Goal: Task Accomplishment & Management: Use online tool/utility

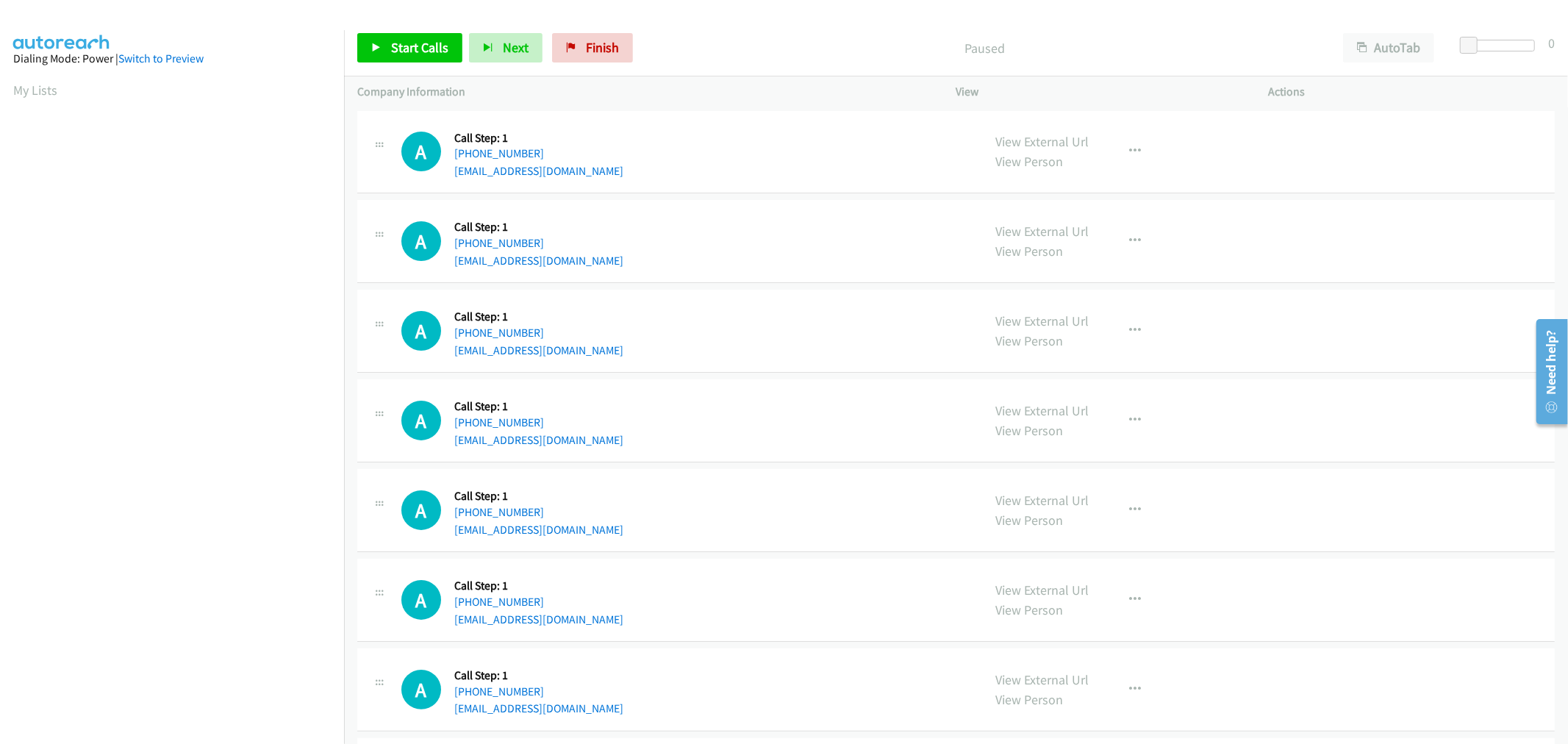
drag, startPoint x: 1060, startPoint y: 142, endPoint x: 853, endPoint y: 106, distance: 210.1
click at [708, 197] on td "A Callback Scheduled Call Step: 1 America/Chicago +1 402-419-6597 josallmil@aol…" at bounding box center [955, 242] width 1224 height 90
click at [672, 233] on div "A Callback Scheduled Call Step: 1 America/Chicago +1 402-419-6597 josallmil@aol…" at bounding box center [685, 241] width 568 height 56
click at [729, 242] on div "A Callback Scheduled Call Step: 1 America/Chicago +1 402-419-6597 josallmil@aol…" at bounding box center [685, 241] width 568 height 56
click at [409, 31] on div "Start Calls Pause Next Finish Paused AutoTab AutoTab 0" at bounding box center [955, 48] width 1224 height 57
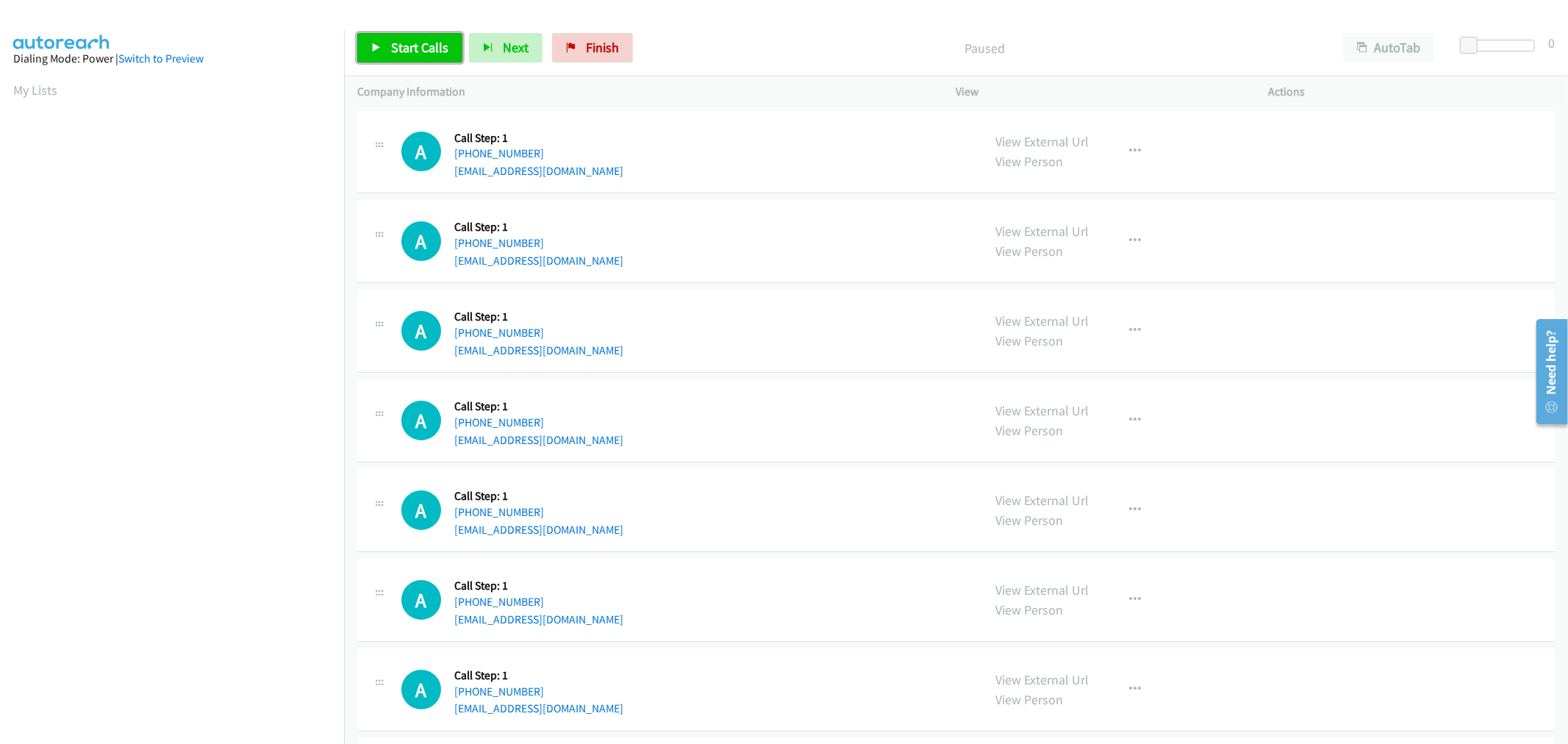
click at [420, 47] on span "Start Calls" at bounding box center [419, 47] width 58 height 17
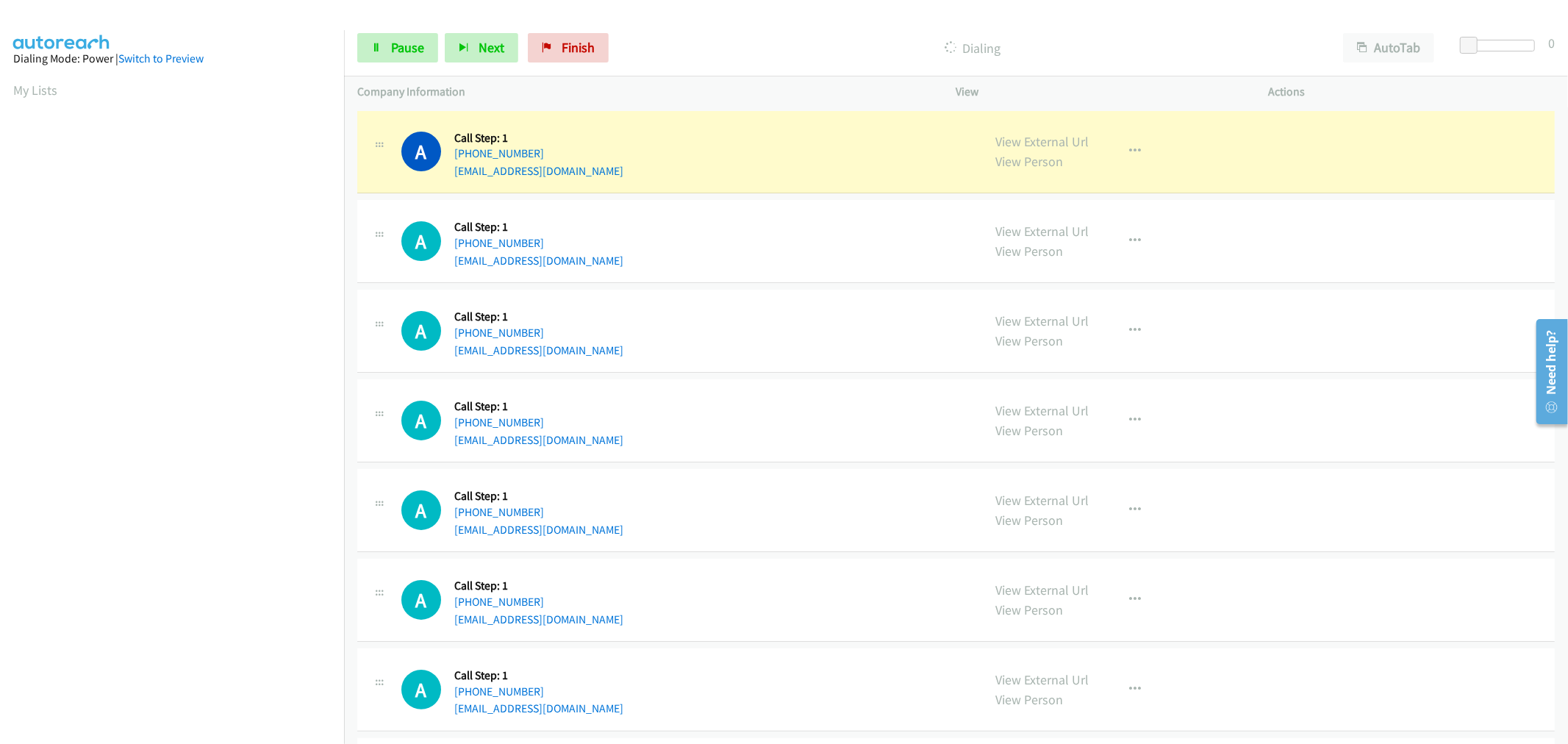
drag, startPoint x: 772, startPoint y: 385, endPoint x: 436, endPoint y: 663, distance: 436.1
click at [774, 385] on div "A Callback Scheduled Call Step: 1 America/Chicago +1 901-330-3144 katkenworthy1…" at bounding box center [956, 420] width 1197 height 83
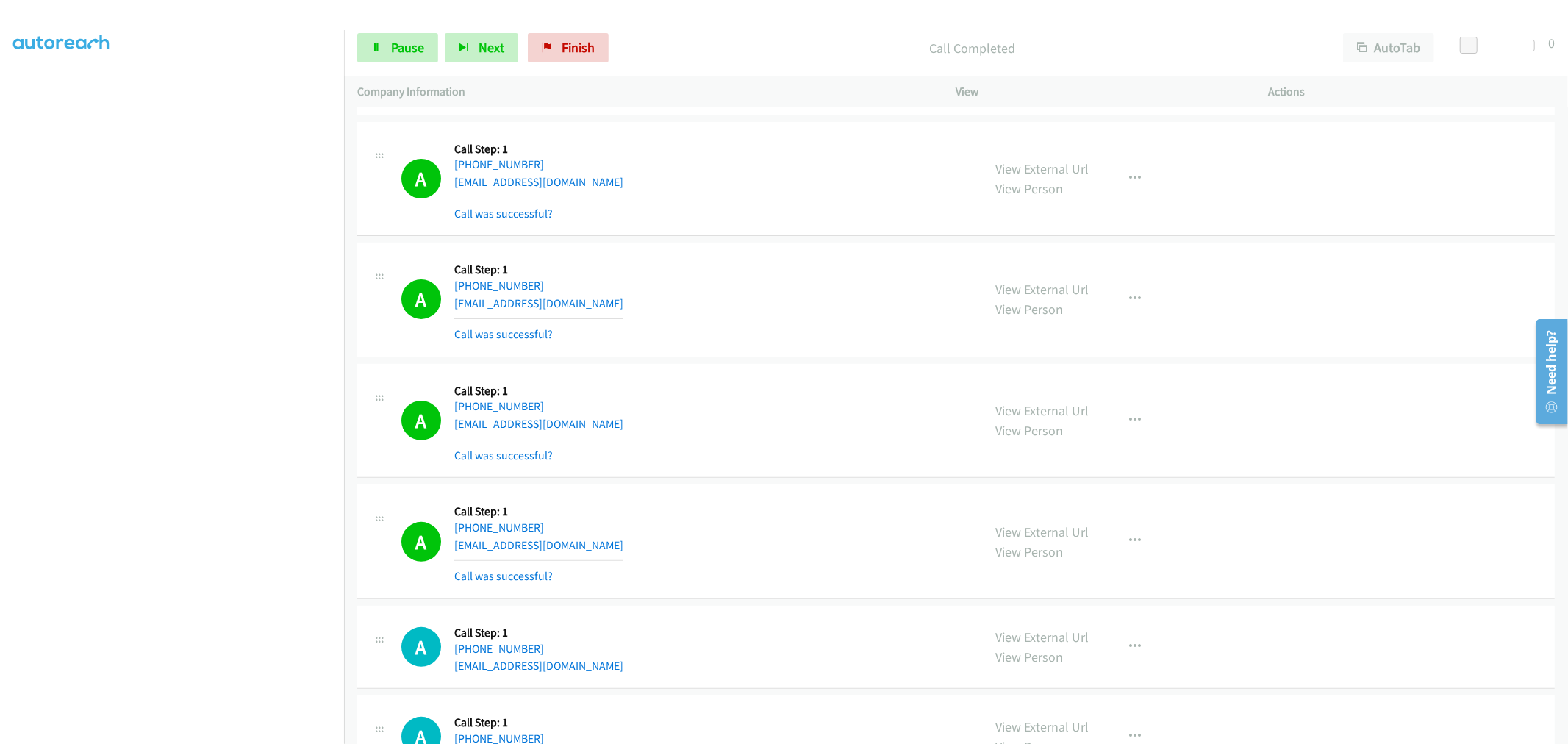
scroll to position [394, 0]
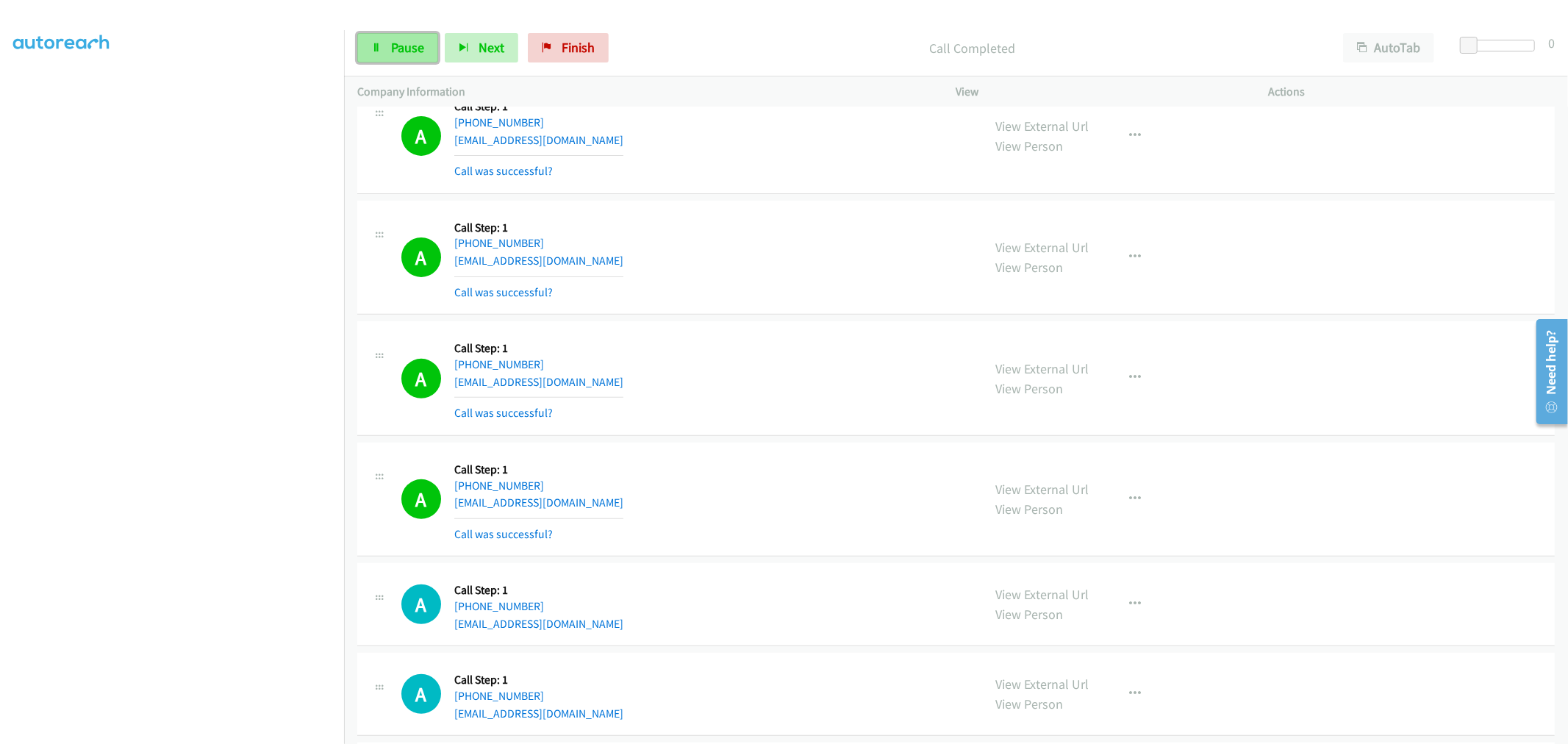
click at [373, 47] on icon at bounding box center [377, 49] width 10 height 10
click at [681, 276] on div "A Callback Scheduled Call Step: 1 America/New_York +1 603-370-8482 cheveilleux@…" at bounding box center [685, 257] width 568 height 87
click at [764, 249] on div "A Callback Scheduled Call Step: 1 America/New_York +1 603-370-8482 cheveilleux@…" at bounding box center [685, 257] width 568 height 87
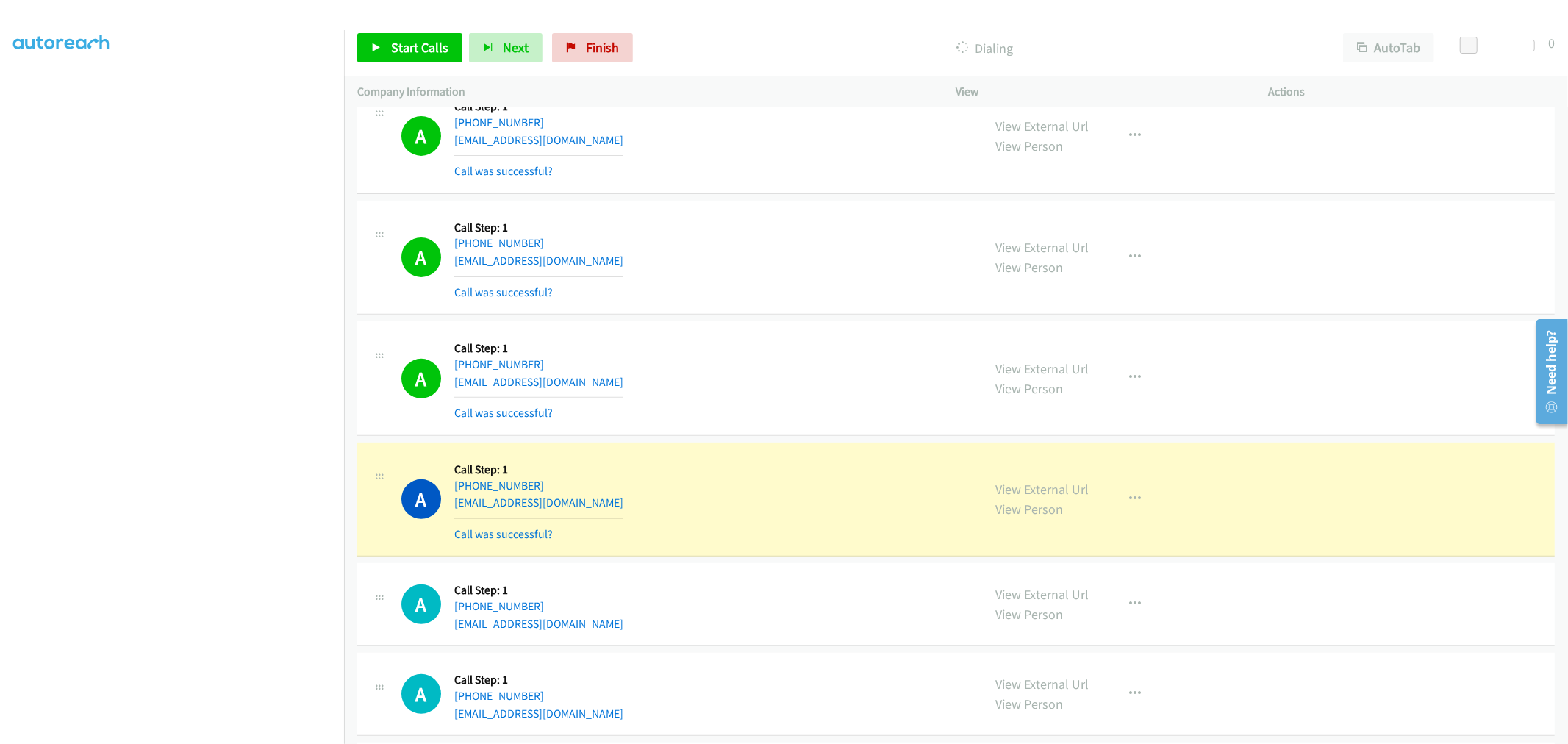
click at [757, 331] on div "A Callback Scheduled Call Step: 1 America/Chicago +1 769-261-7079 bhuvaneshwar.…" at bounding box center [956, 378] width 1197 height 114
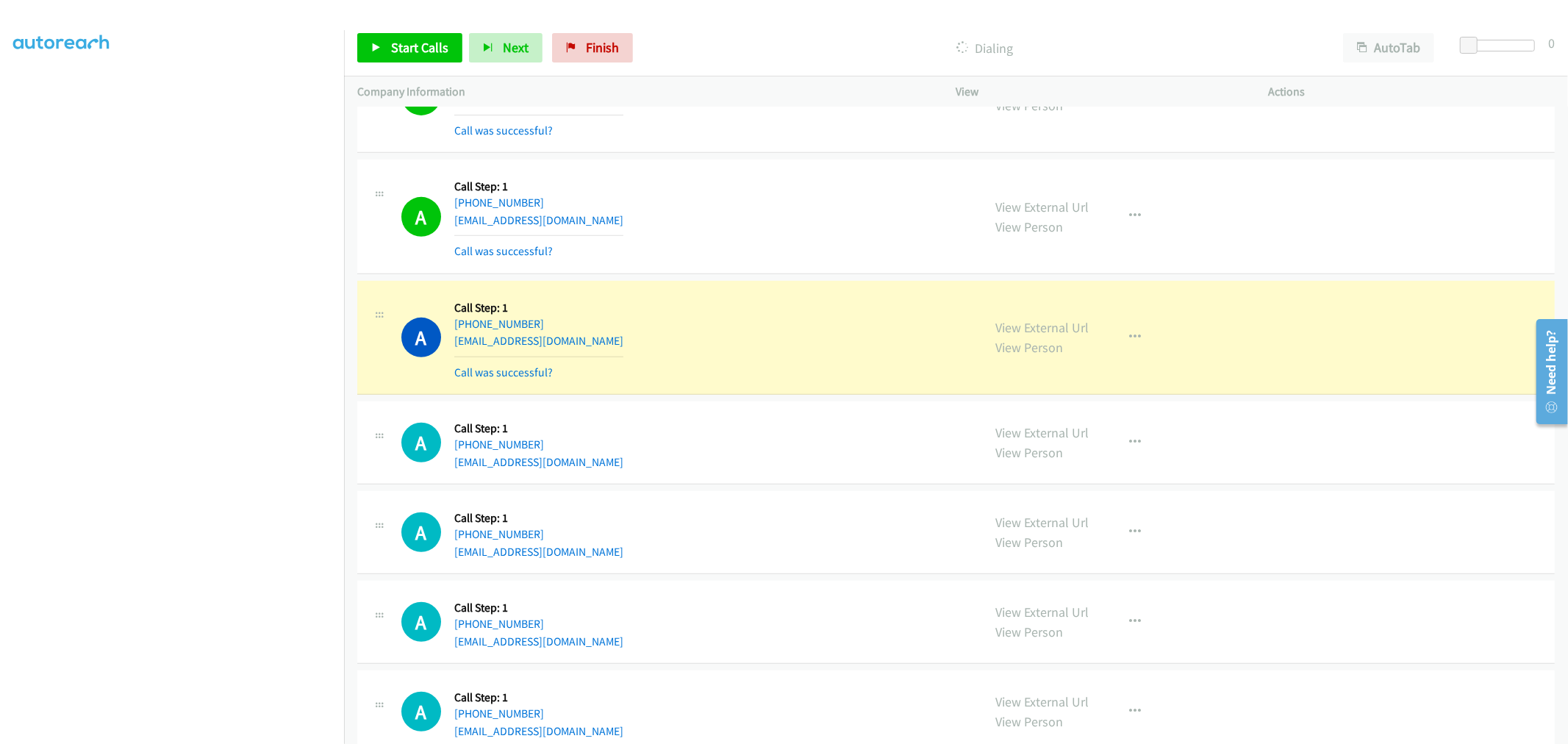
scroll to position [557, 0]
click at [798, 194] on div "A Callback Scheduled Call Step: 1 America/Chicago +1 769-261-7079 bhuvaneshwar.…" at bounding box center [685, 215] width 568 height 87
click at [763, 245] on div "A Callback Scheduled Call Step: 1 America/Chicago +1 769-261-7079 bhuvaneshwar.…" at bounding box center [685, 215] width 568 height 87
click at [782, 232] on div "A Callback Scheduled Call Step: 1 America/Chicago +1 769-261-7079 bhuvaneshwar.…" at bounding box center [685, 215] width 568 height 87
click at [420, 53] on span "Start Calls" at bounding box center [419, 47] width 58 height 17
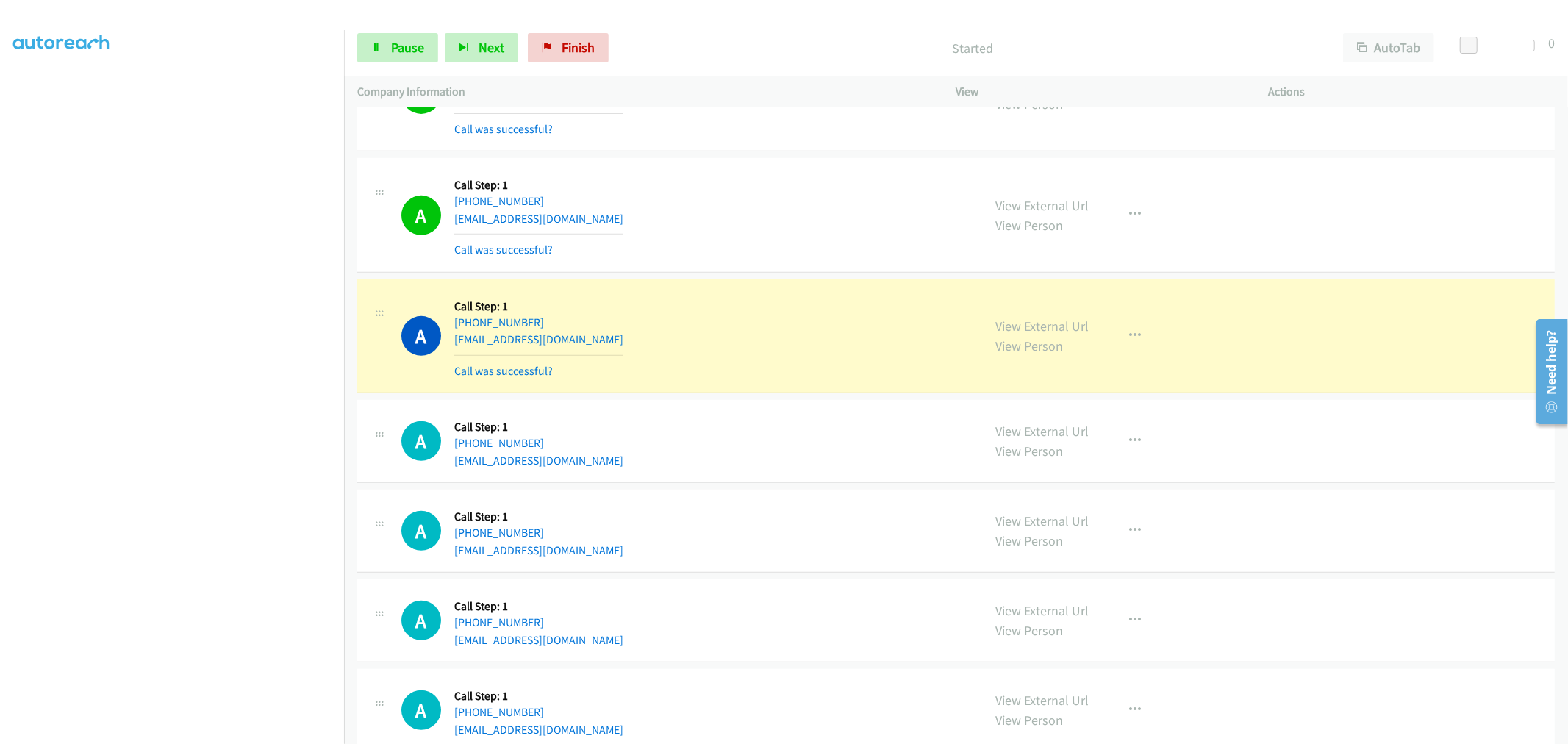
click at [850, 355] on div "A Callback Scheduled Call Step: 1 America/Chicago +1 417-307-8377 hdunavant@mid…" at bounding box center [685, 336] width 568 height 87
click at [399, 53] on span "Pause" at bounding box center [407, 47] width 33 height 17
drag, startPoint x: 508, startPoint y: 441, endPoint x: 469, endPoint y: 443, distance: 39.1
click at [469, 443] on div "+1 609-331-0535" at bounding box center [539, 443] width 169 height 17
click at [1135, 328] on button "button" at bounding box center [1135, 336] width 40 height 30
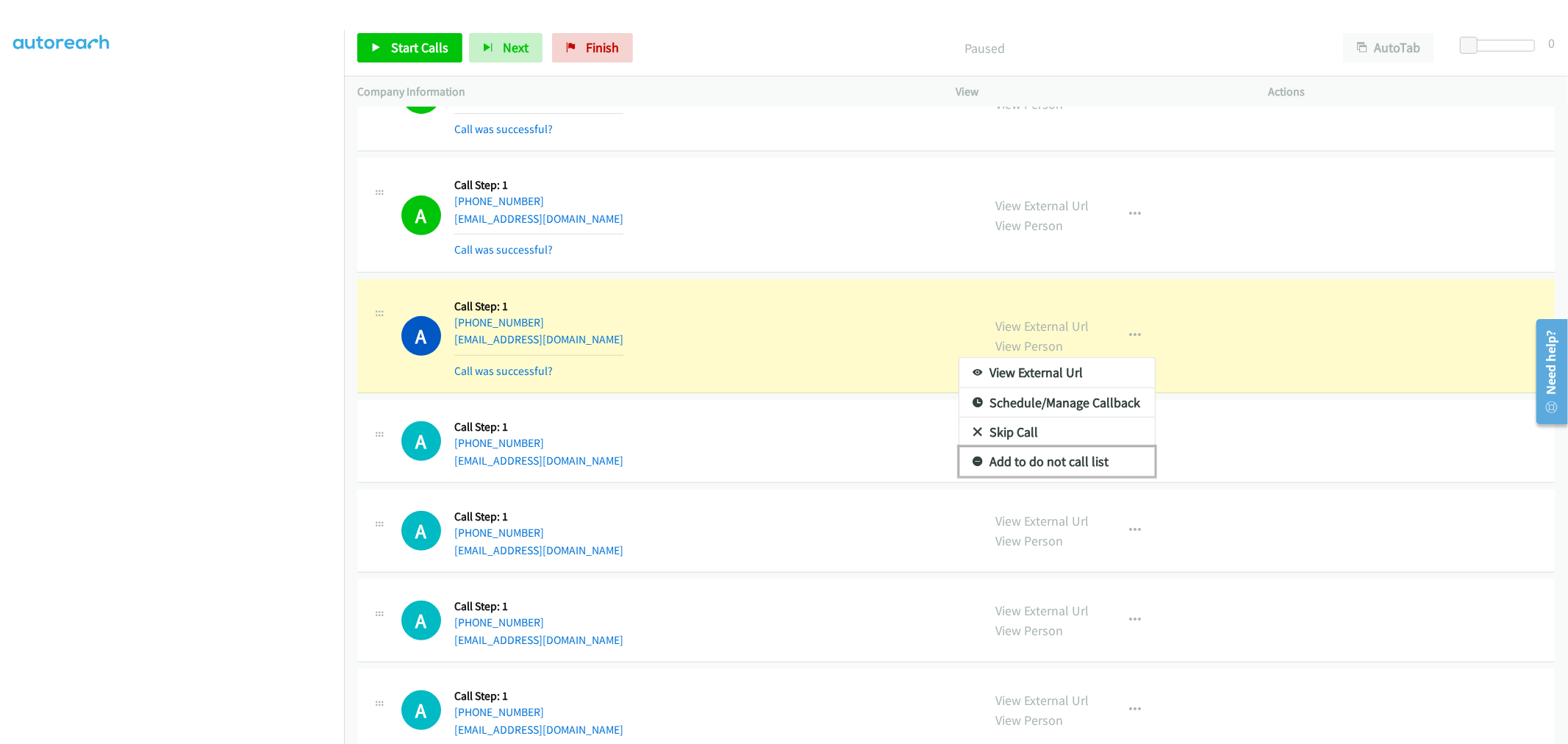
click at [1022, 468] on link "Add to do not call list" at bounding box center [1057, 461] width 195 height 30
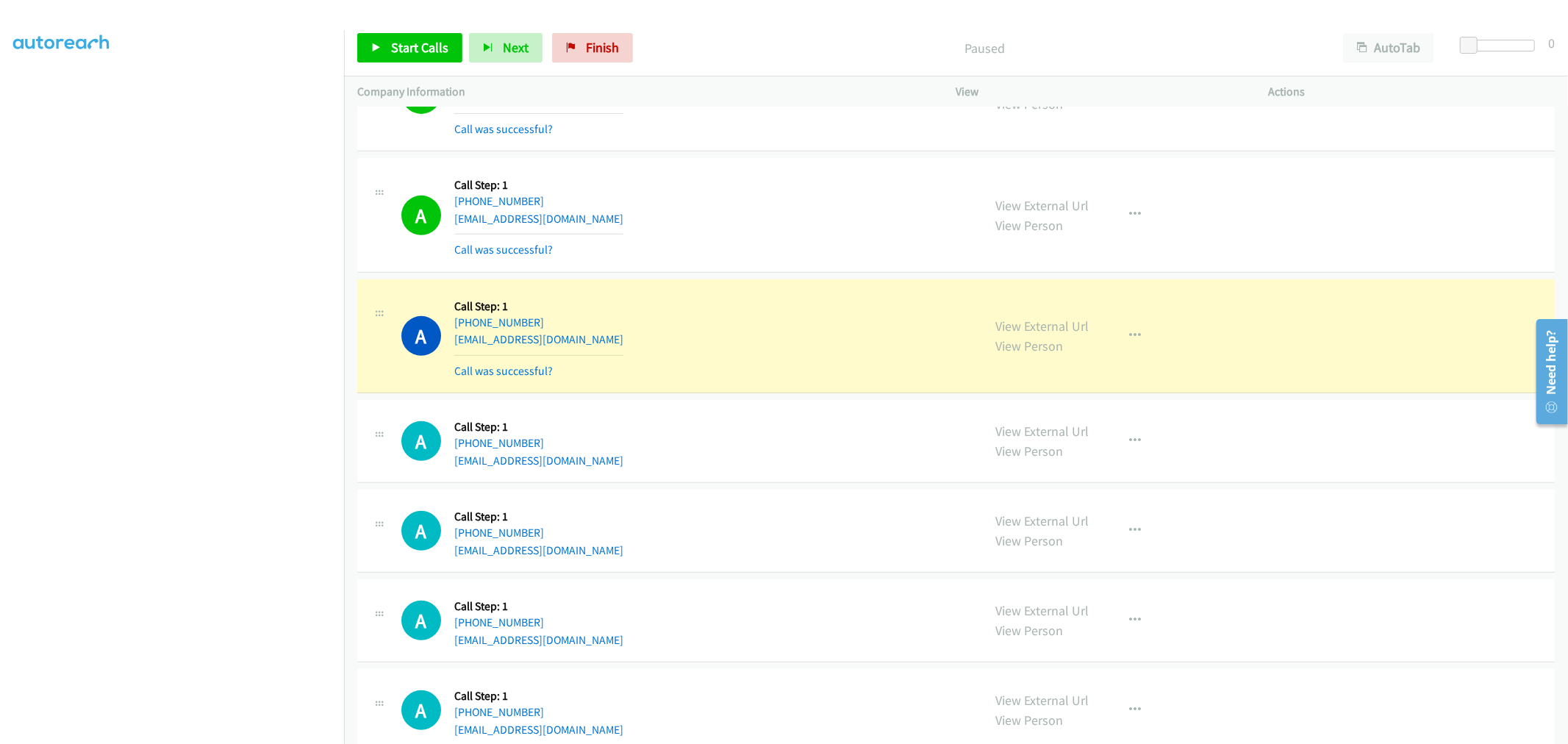
click at [729, 331] on div "A Callback Scheduled Call Step: 1 America/Chicago +1 417-307-8377 hdunavant@mid…" at bounding box center [685, 336] width 568 height 87
drag, startPoint x: 533, startPoint y: 441, endPoint x: 467, endPoint y: 443, distance: 66.0
click at [467, 443] on div "+1 609-331-0535" at bounding box center [539, 443] width 169 height 17
copy link "609-331-0535"
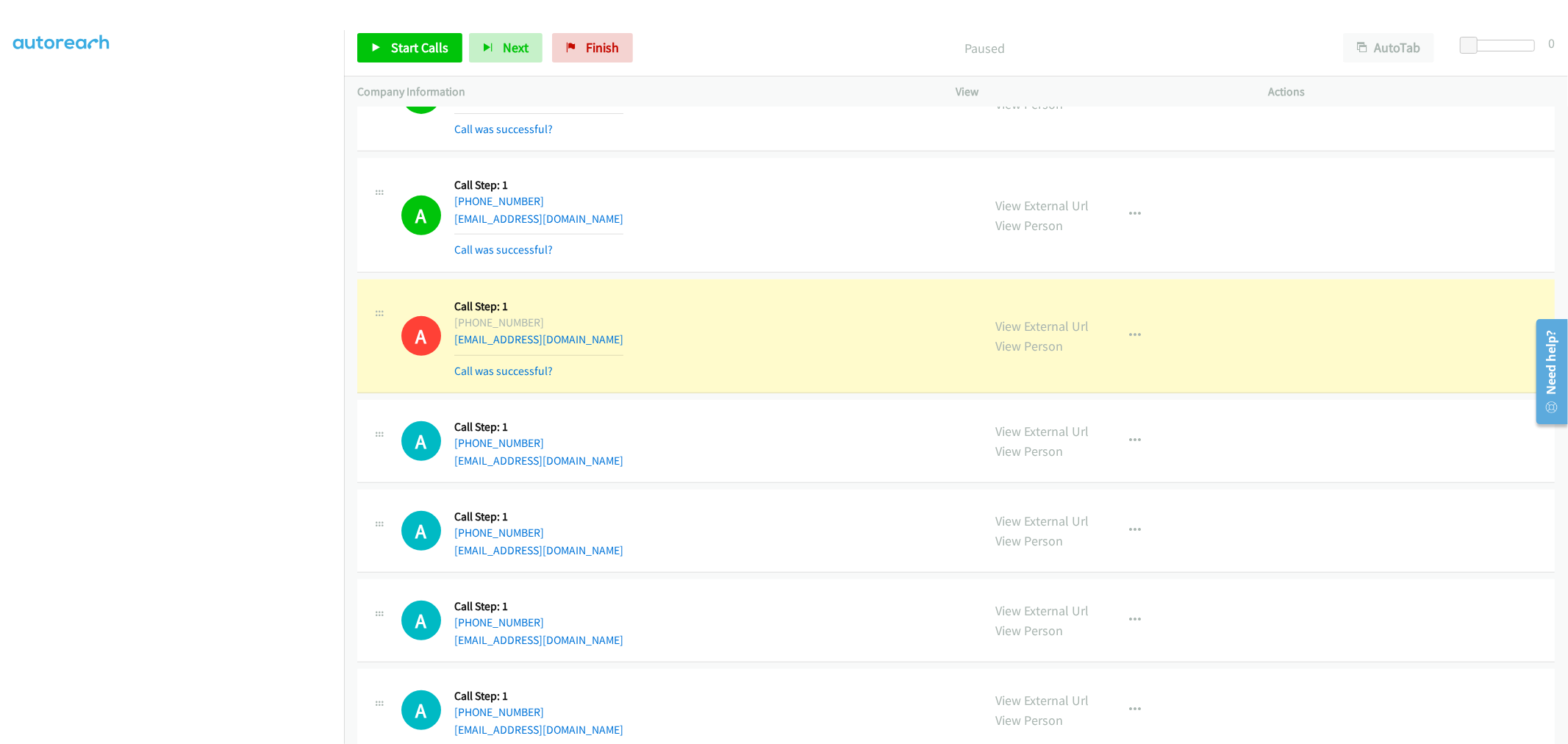
click at [807, 475] on div "A Callback Scheduled Call Step: 1 America/New_York +1 609-331-0535 brittneydj92…" at bounding box center [956, 440] width 1197 height 83
click at [405, 38] on link "Start Calls" at bounding box center [410, 48] width 106 height 30
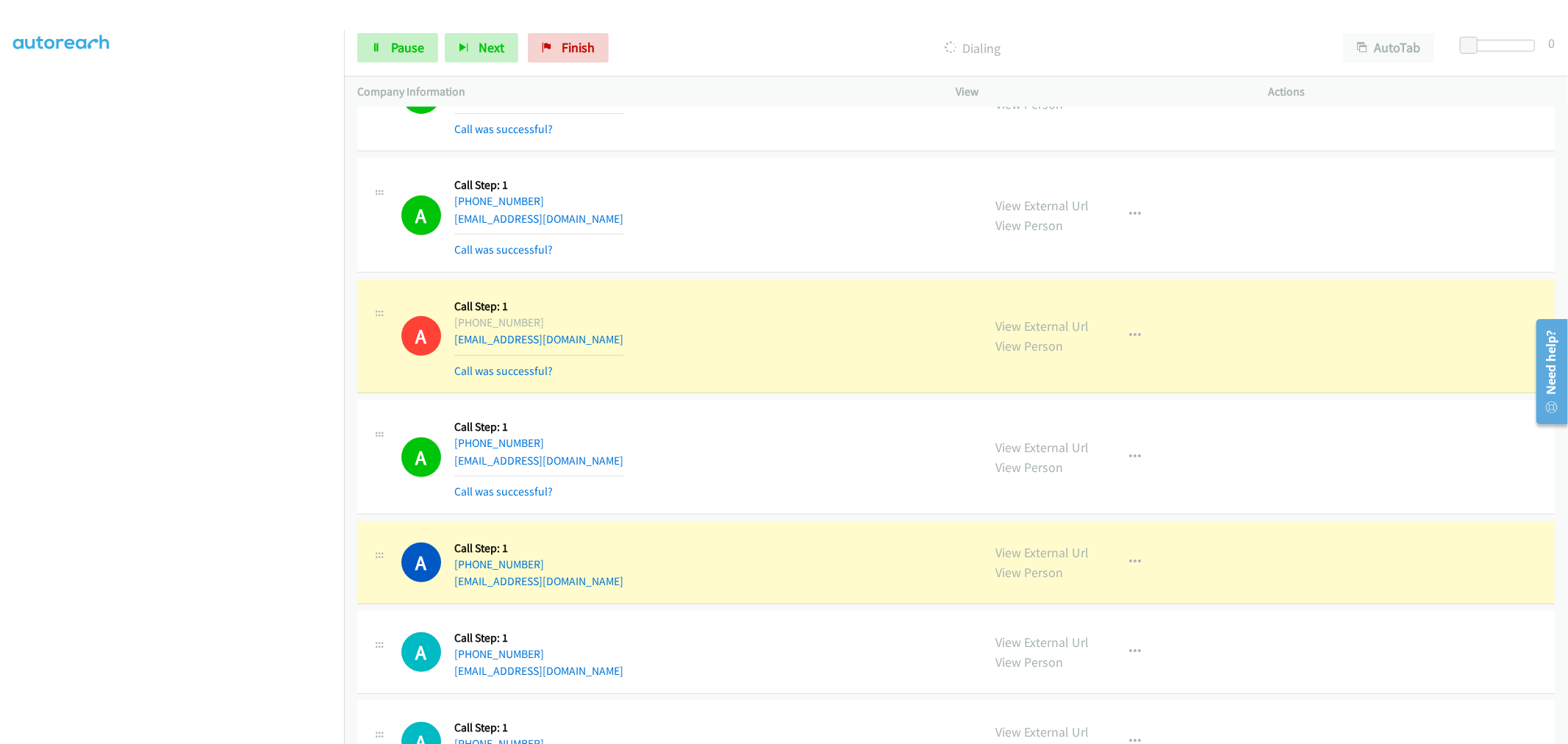
click at [736, 340] on div "A Callback Scheduled Call Step: 1 America/Chicago +1 417-307-8377 hdunavant@mid…" at bounding box center [685, 336] width 568 height 87
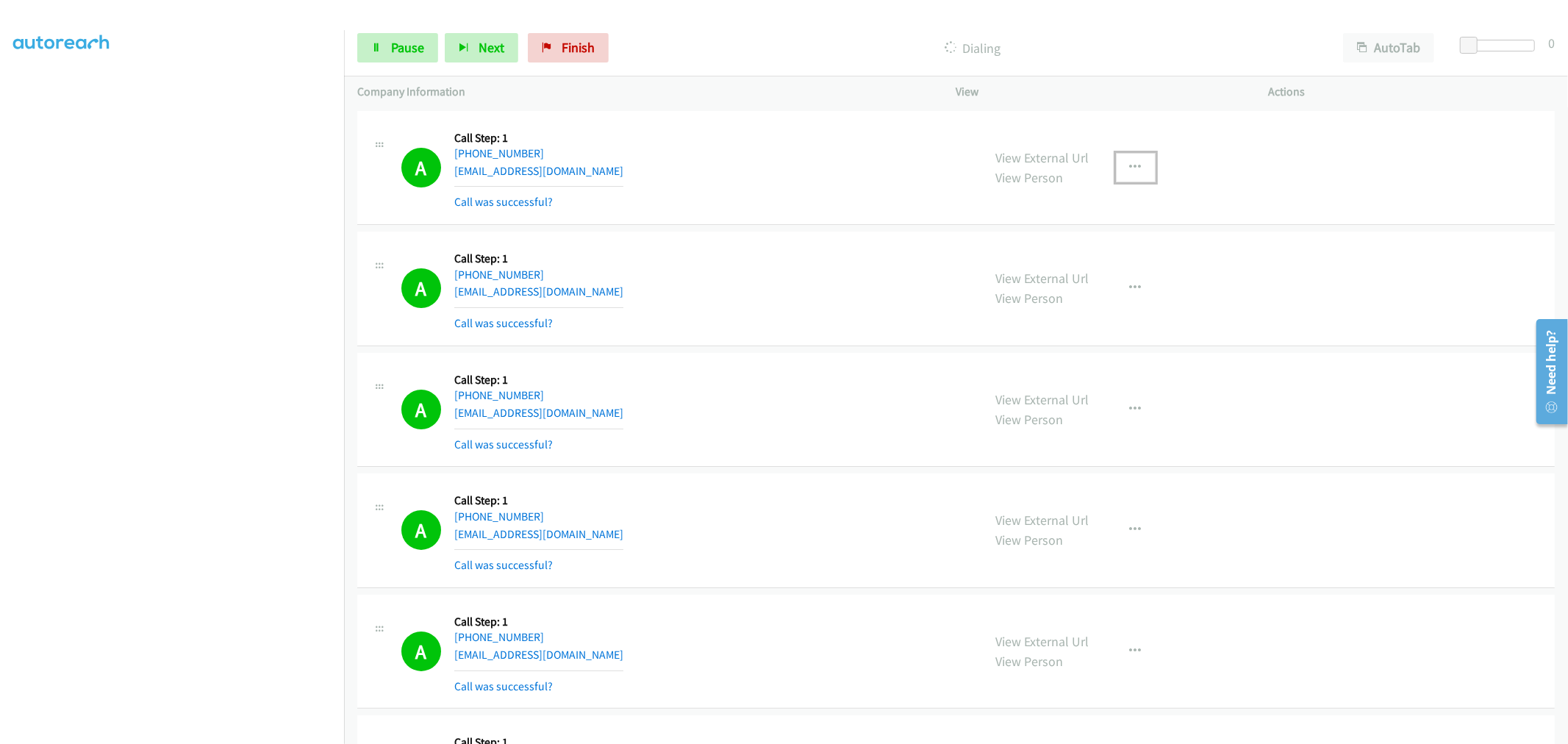
click at [1115, 176] on button "button" at bounding box center [1135, 167] width 40 height 30
click at [1026, 292] on link "Add to do not call list" at bounding box center [1057, 293] width 195 height 30
click at [805, 260] on div "A Callback Scheduled Call Step: 1 America/Chicago +1 402-419-6597 josallmil@aol…" at bounding box center [685, 289] width 568 height 87
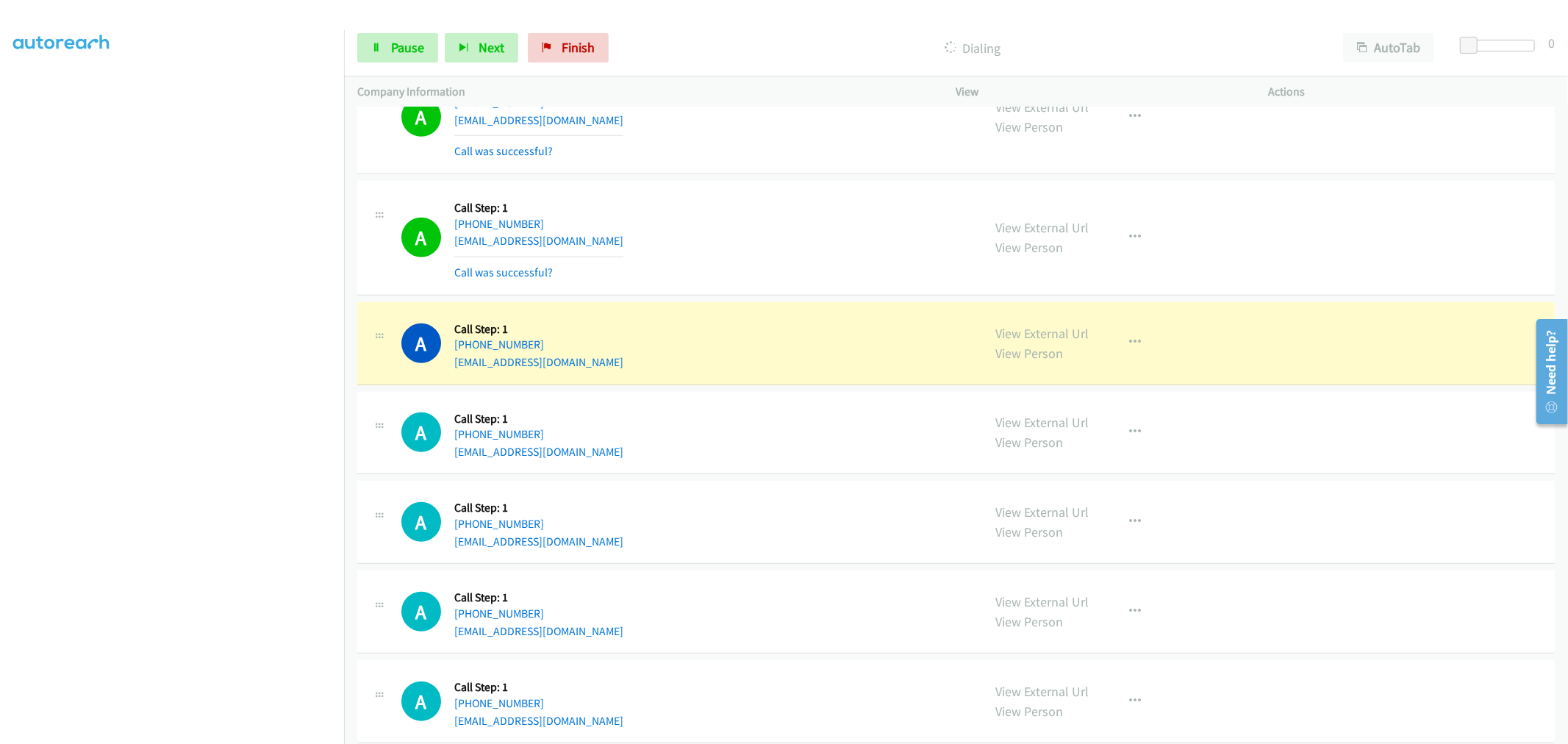
scroll to position [898, 0]
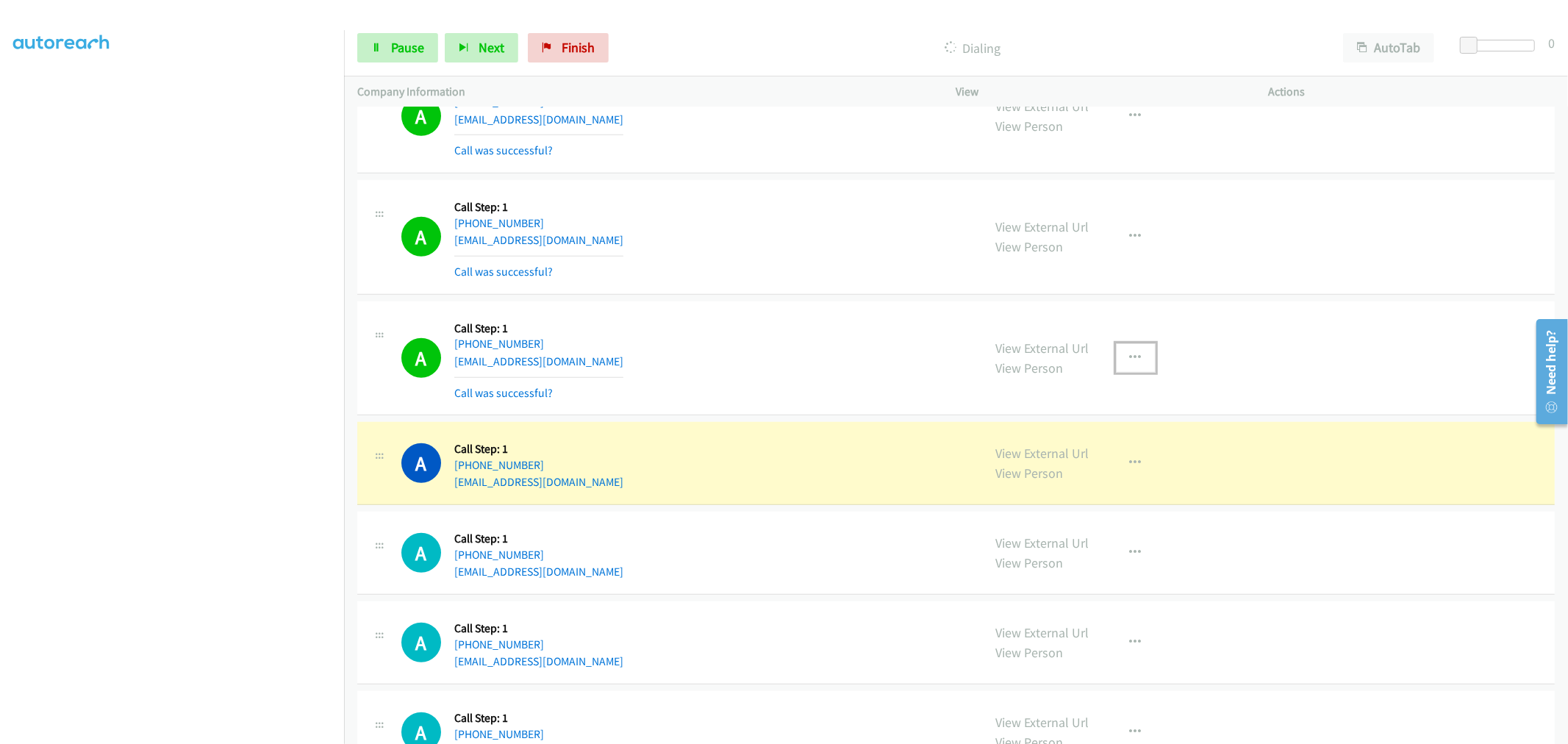
click at [1129, 356] on icon "button" at bounding box center [1135, 358] width 11 height 11
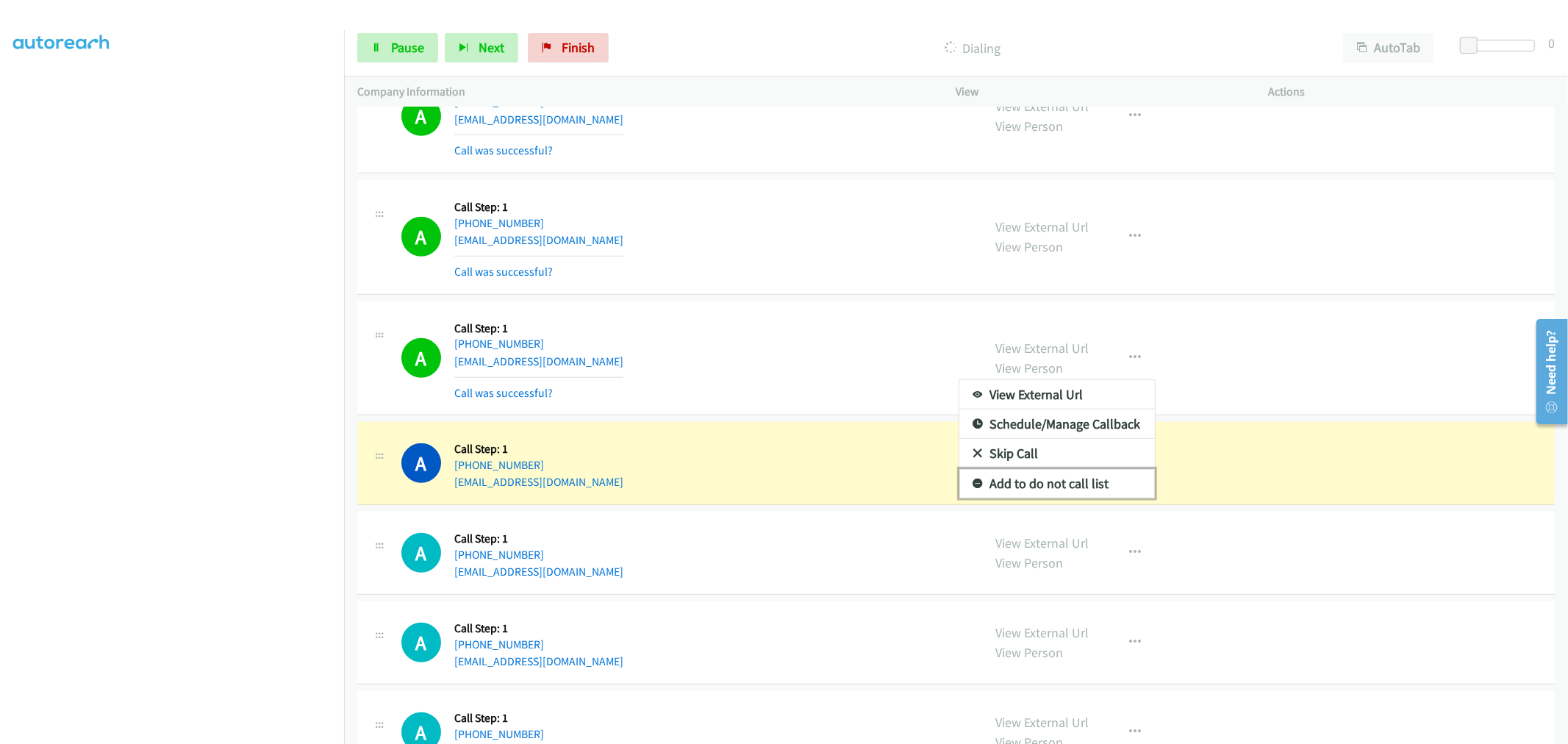
click at [1038, 483] on link "Add to do not call list" at bounding box center [1057, 484] width 195 height 30
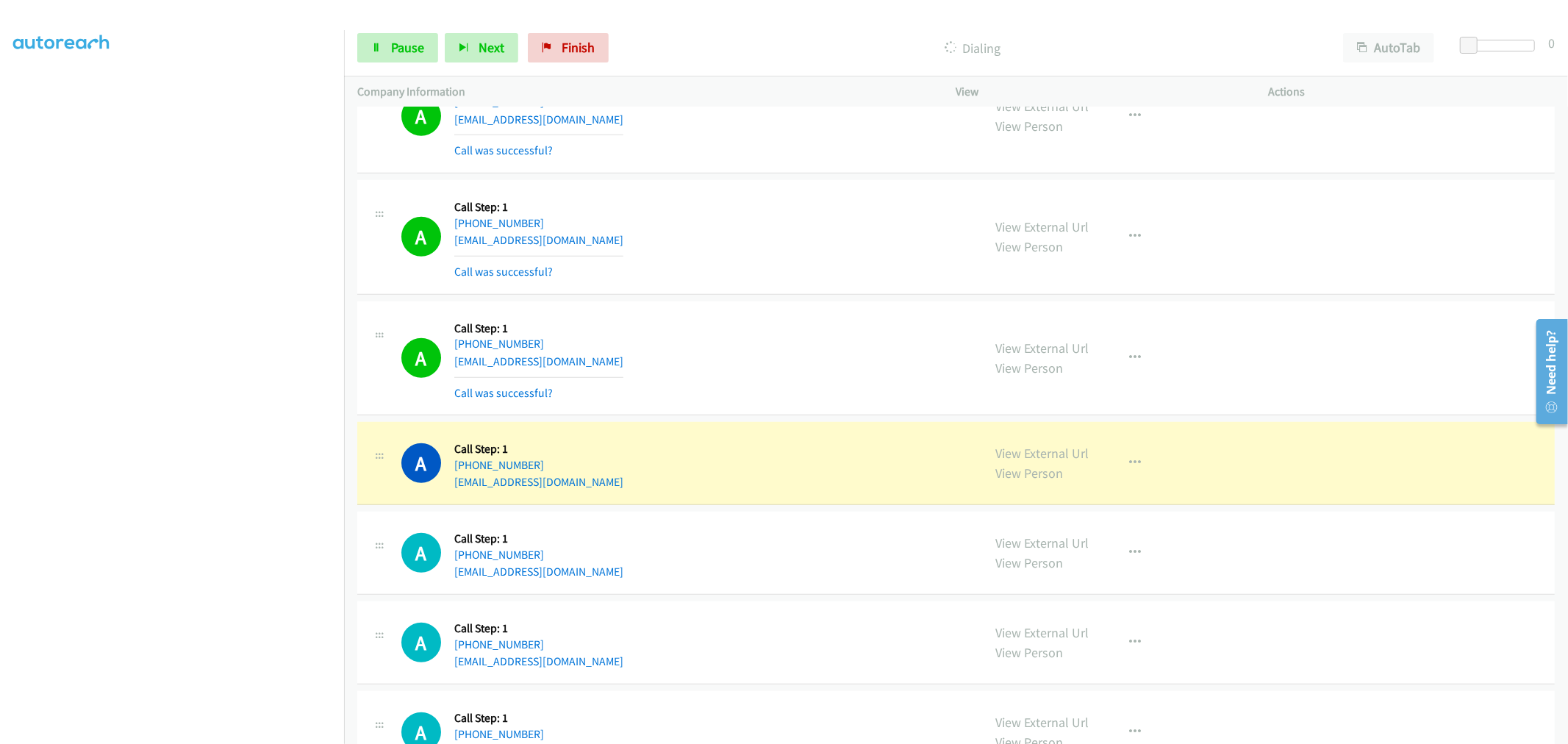
click at [787, 367] on div "A Callback Scheduled Call Step: 1 America/New_York +1 478-696-3863 jacksontoria…" at bounding box center [685, 358] width 568 height 87
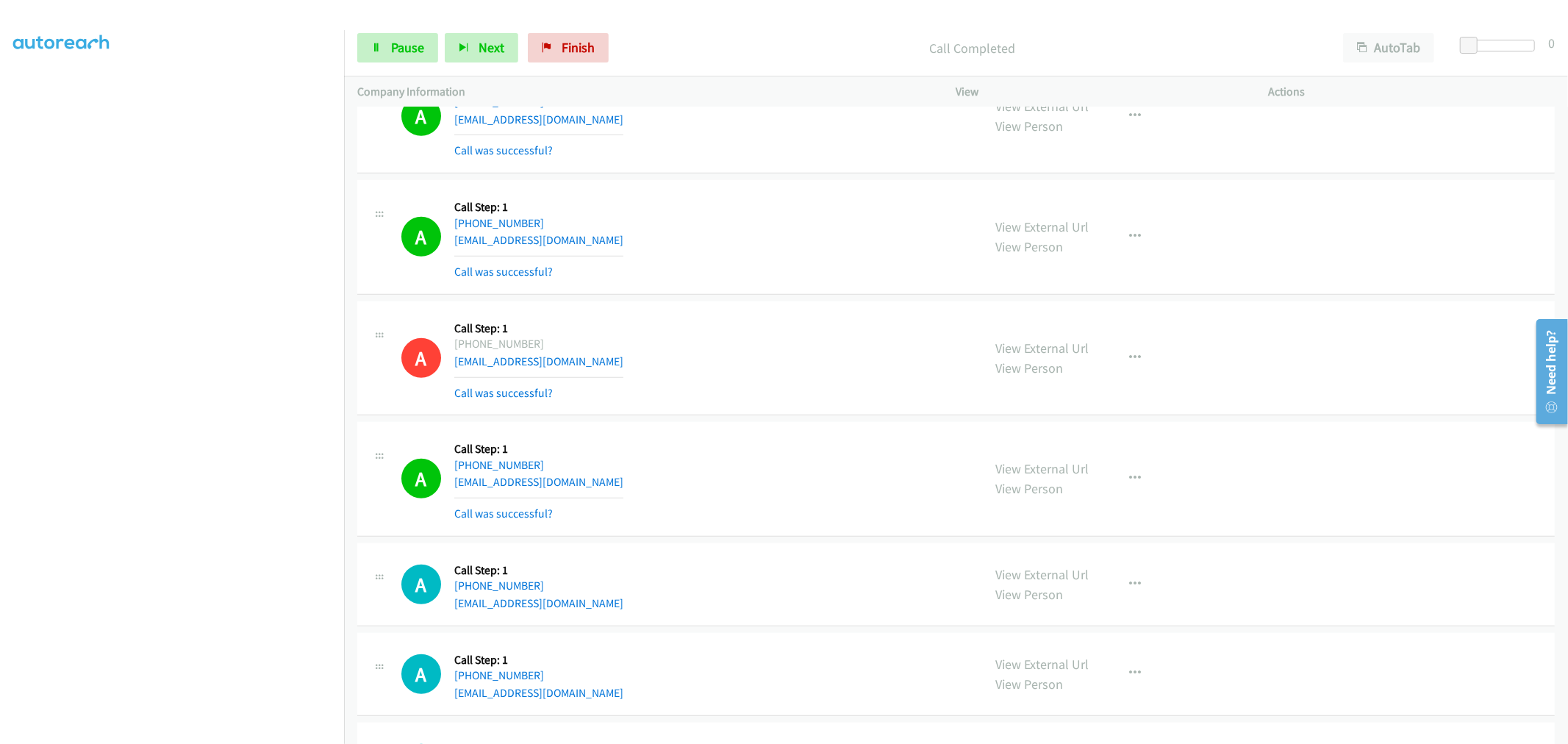
scroll to position [1061, 0]
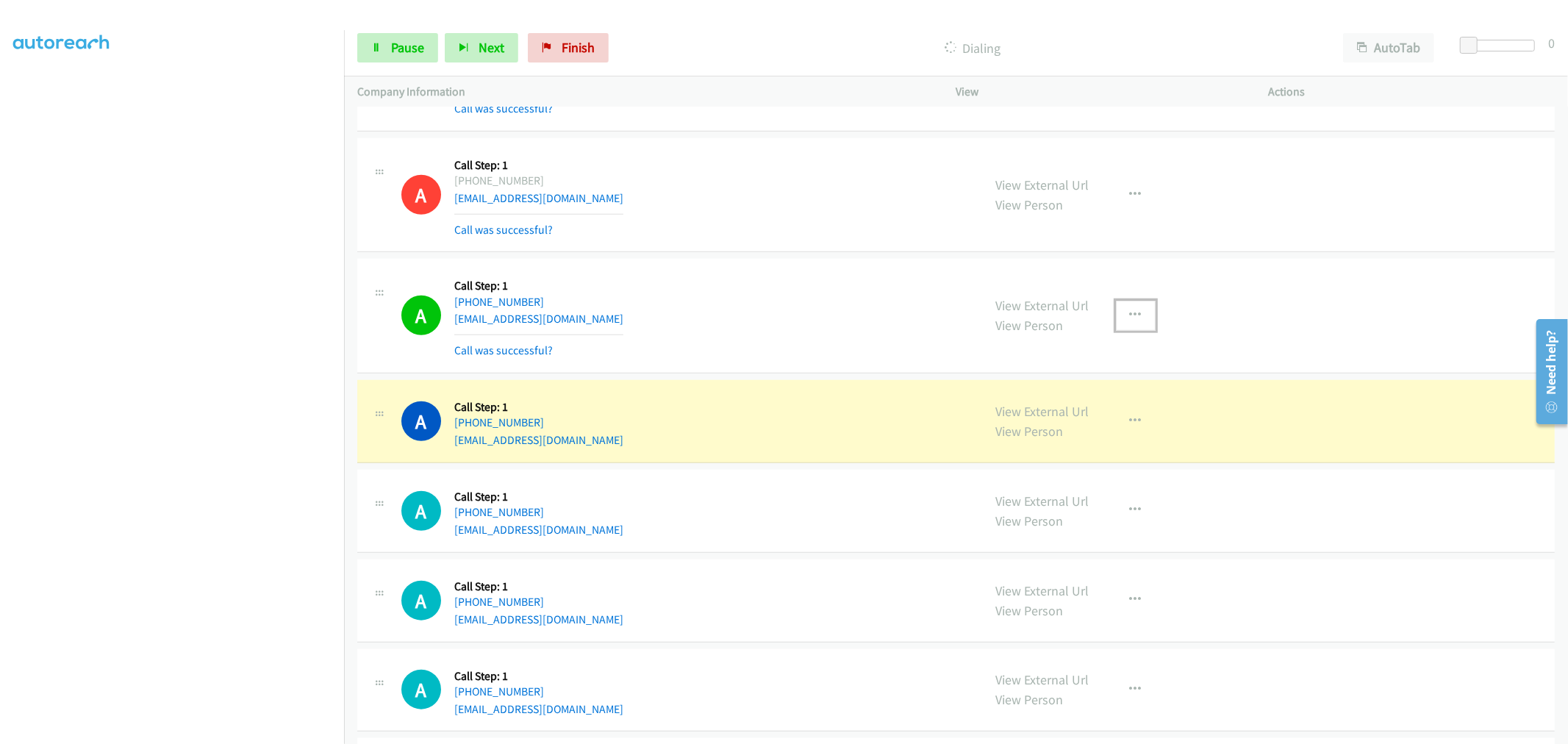
click at [1129, 317] on icon "button" at bounding box center [1135, 315] width 11 height 11
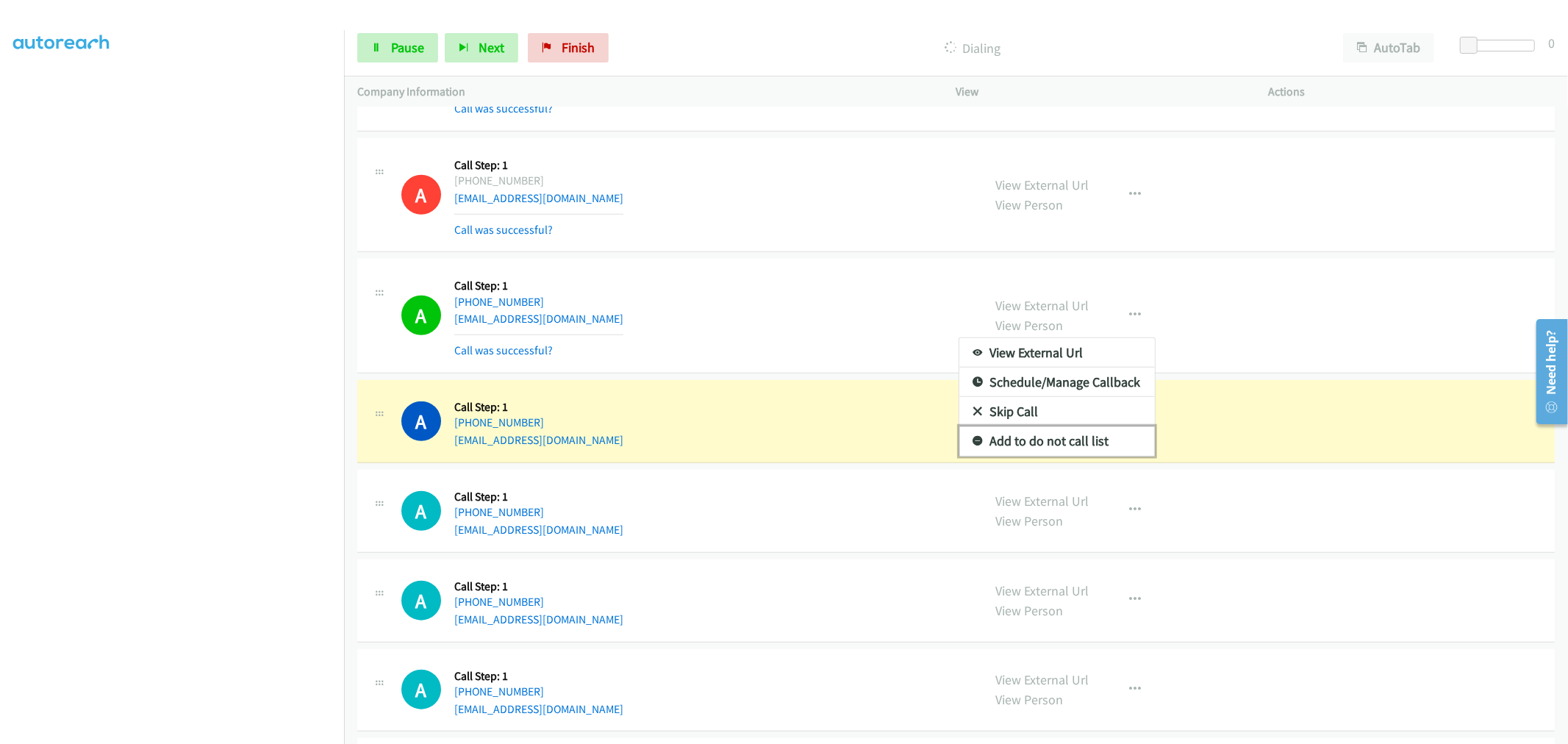
click at [1032, 441] on link "Add to do not call list" at bounding box center [1057, 441] width 195 height 30
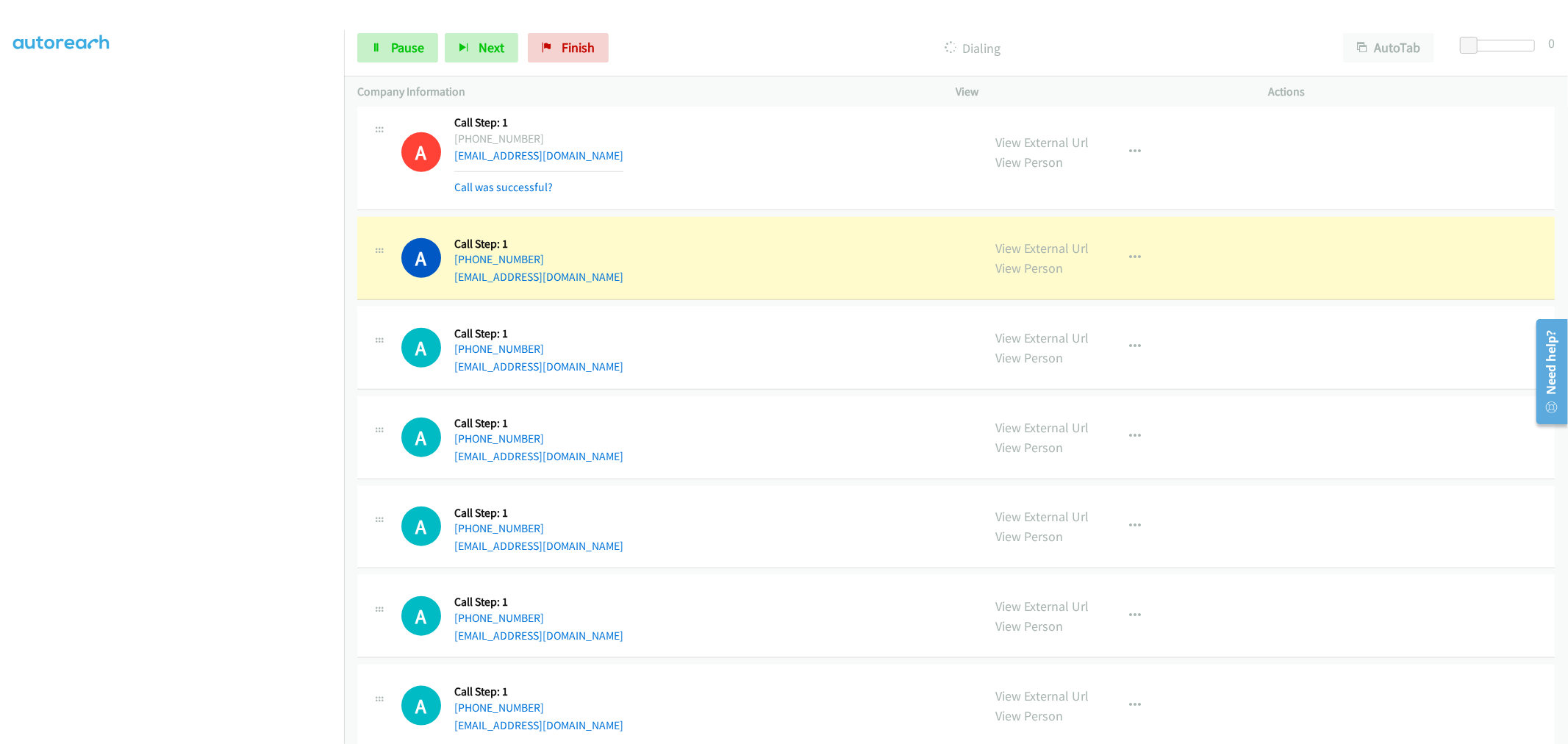
click at [815, 195] on div "A Callback Scheduled Call Step: 1 America/New_York +1 401-578-1723 shirley627.s…" at bounding box center [685, 153] width 568 height 87
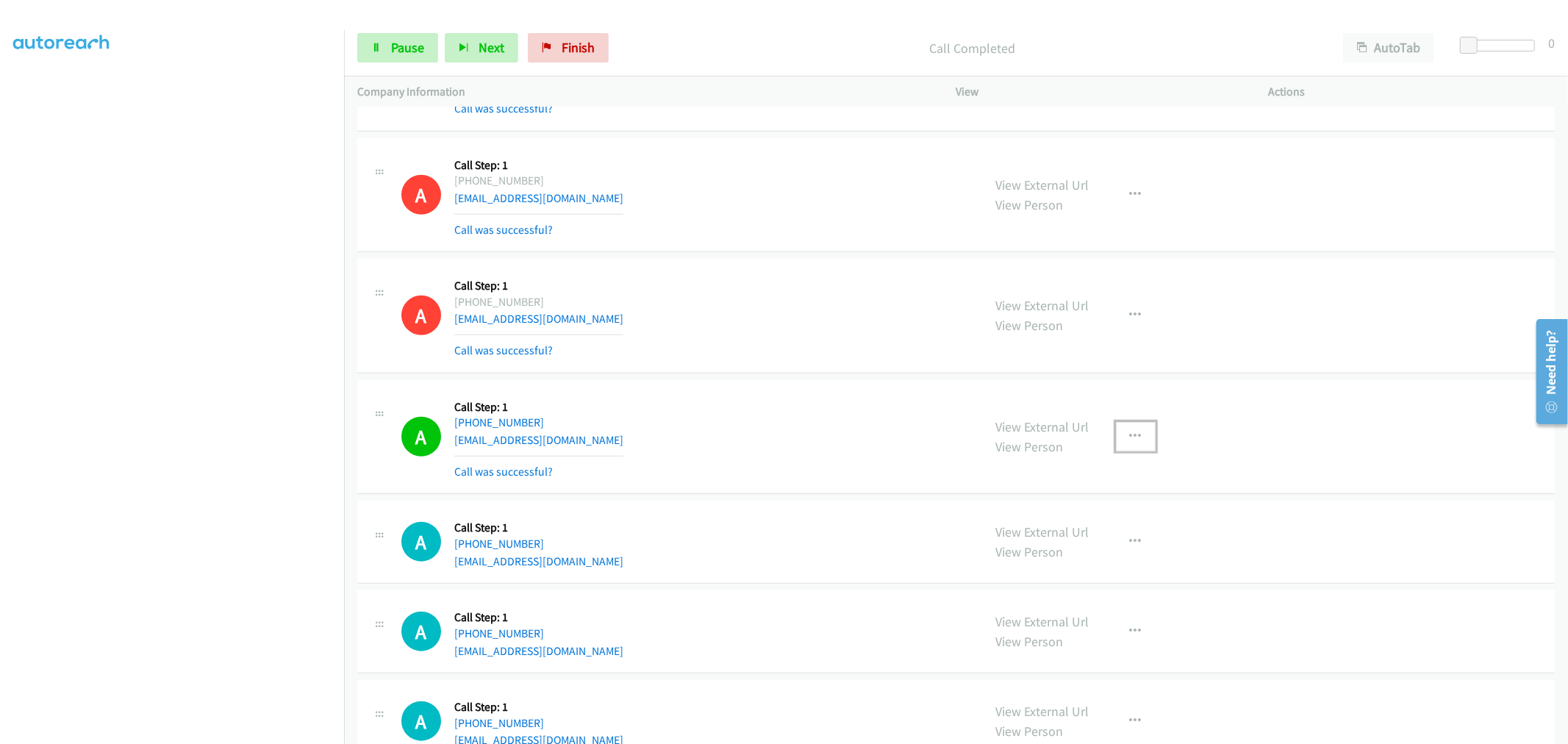
drag, startPoint x: 1133, startPoint y: 442, endPoint x: 1112, endPoint y: 468, distance: 33.4
click at [1132, 441] on button "button" at bounding box center [1135, 437] width 40 height 30
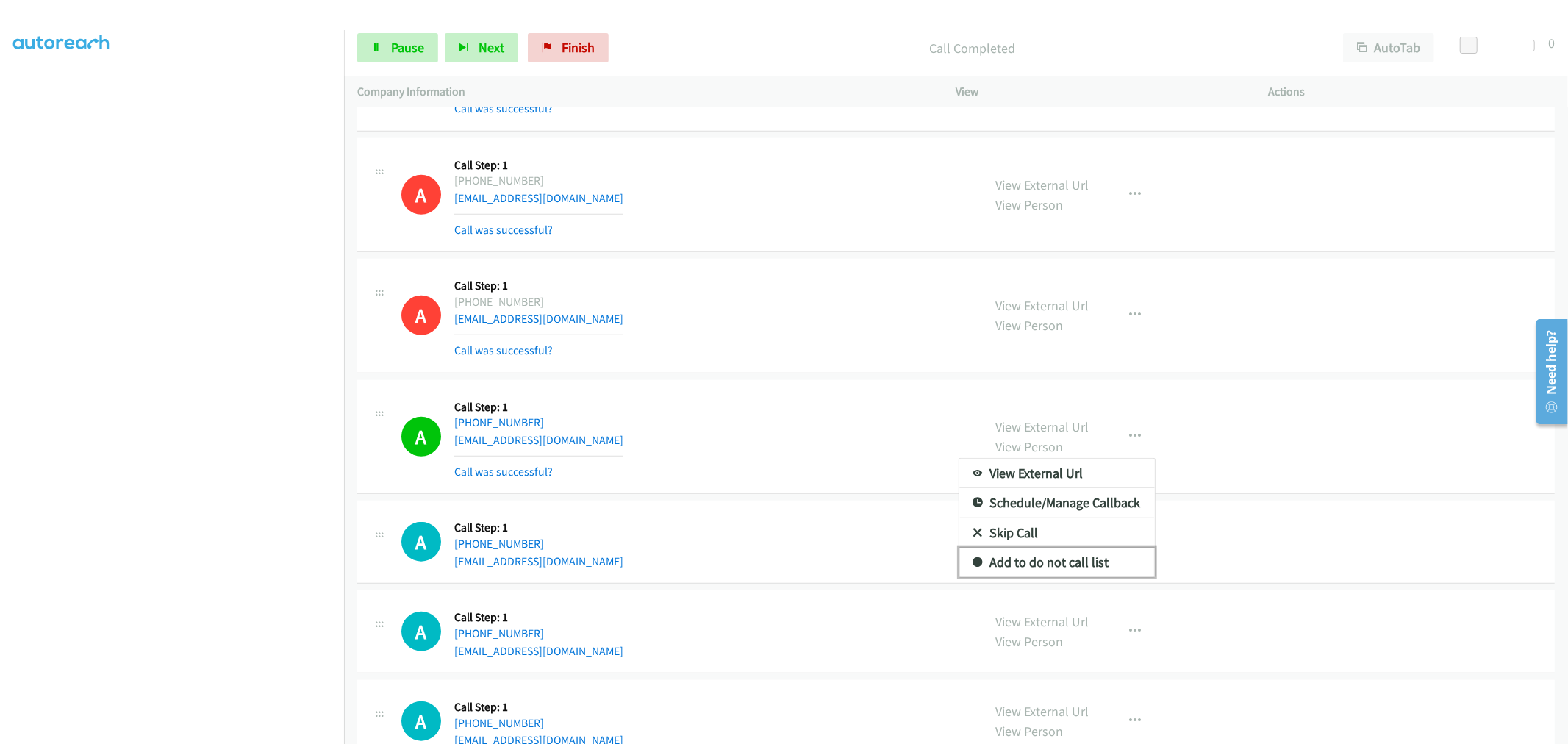
click at [1031, 555] on link "Add to do not call list" at bounding box center [1057, 563] width 195 height 30
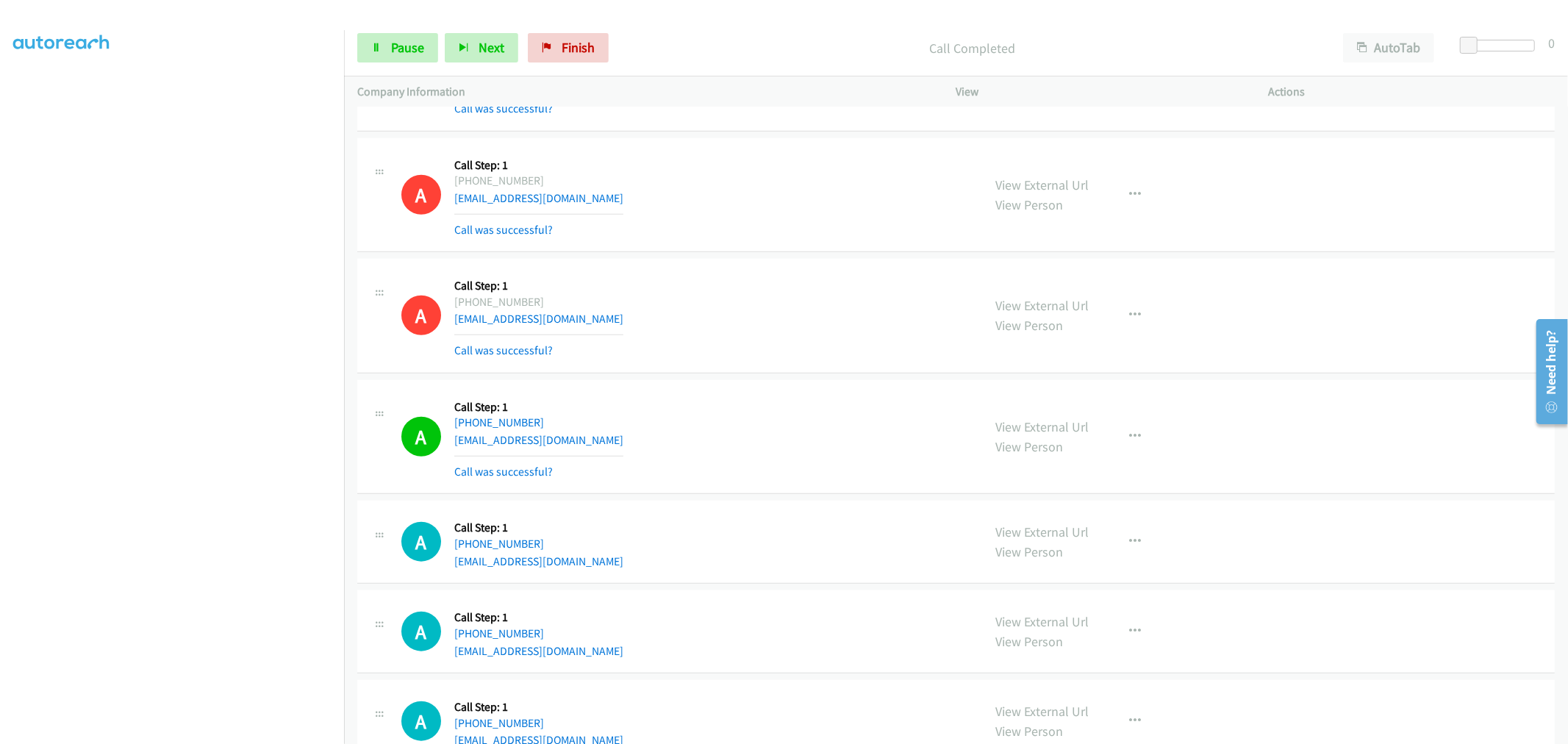
click at [801, 431] on div "A Callback Scheduled Call Step: 1 America/New_York +1 865-754-8349 nined9ss@gma…" at bounding box center [685, 437] width 568 height 87
click at [827, 340] on div "A Callback Scheduled Call Step: 1 America/New_York +1 401-578-1723 shirley627.s…" at bounding box center [685, 316] width 568 height 87
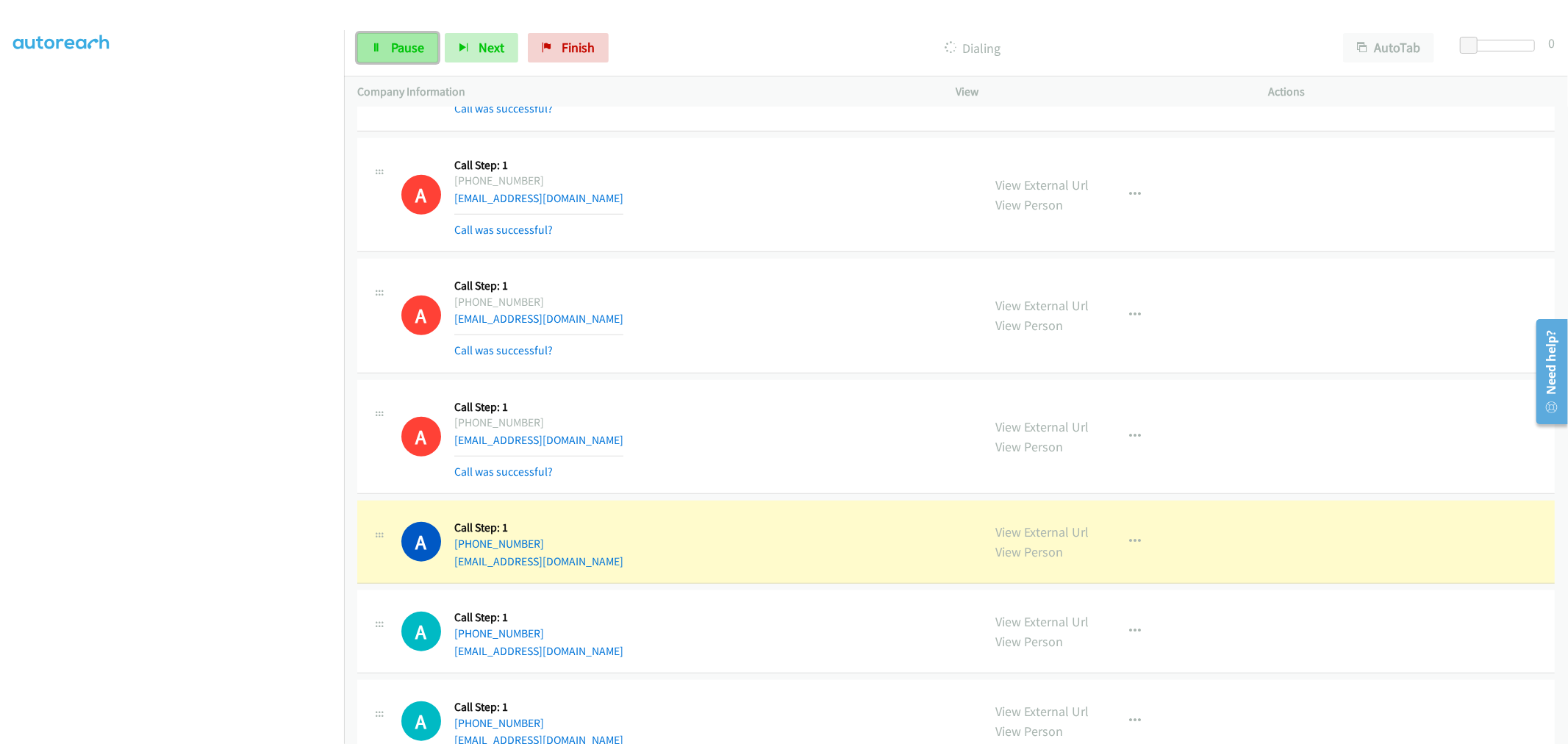
click at [393, 50] on span "Pause" at bounding box center [407, 47] width 33 height 17
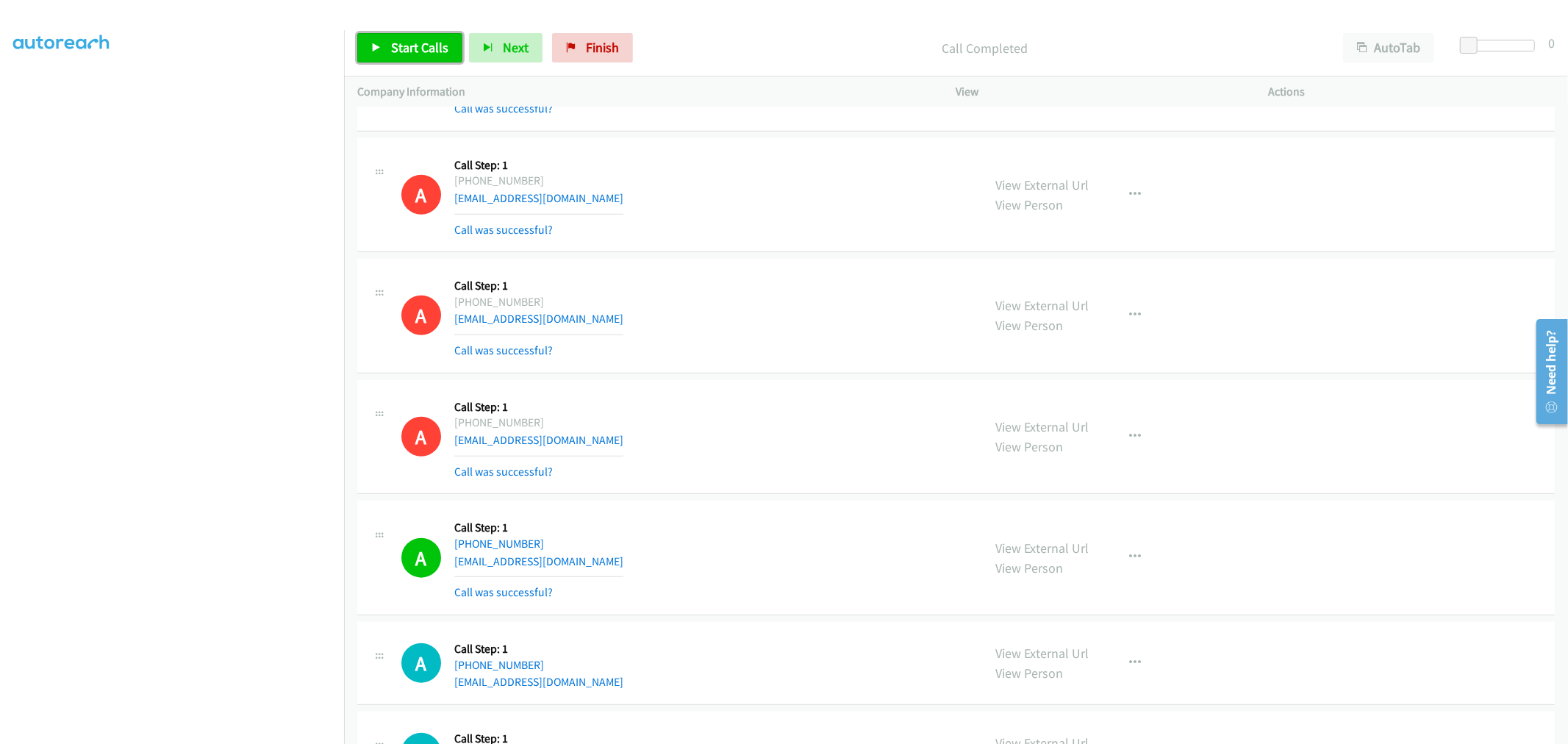
click at [419, 46] on span "Start Calls" at bounding box center [419, 47] width 58 height 17
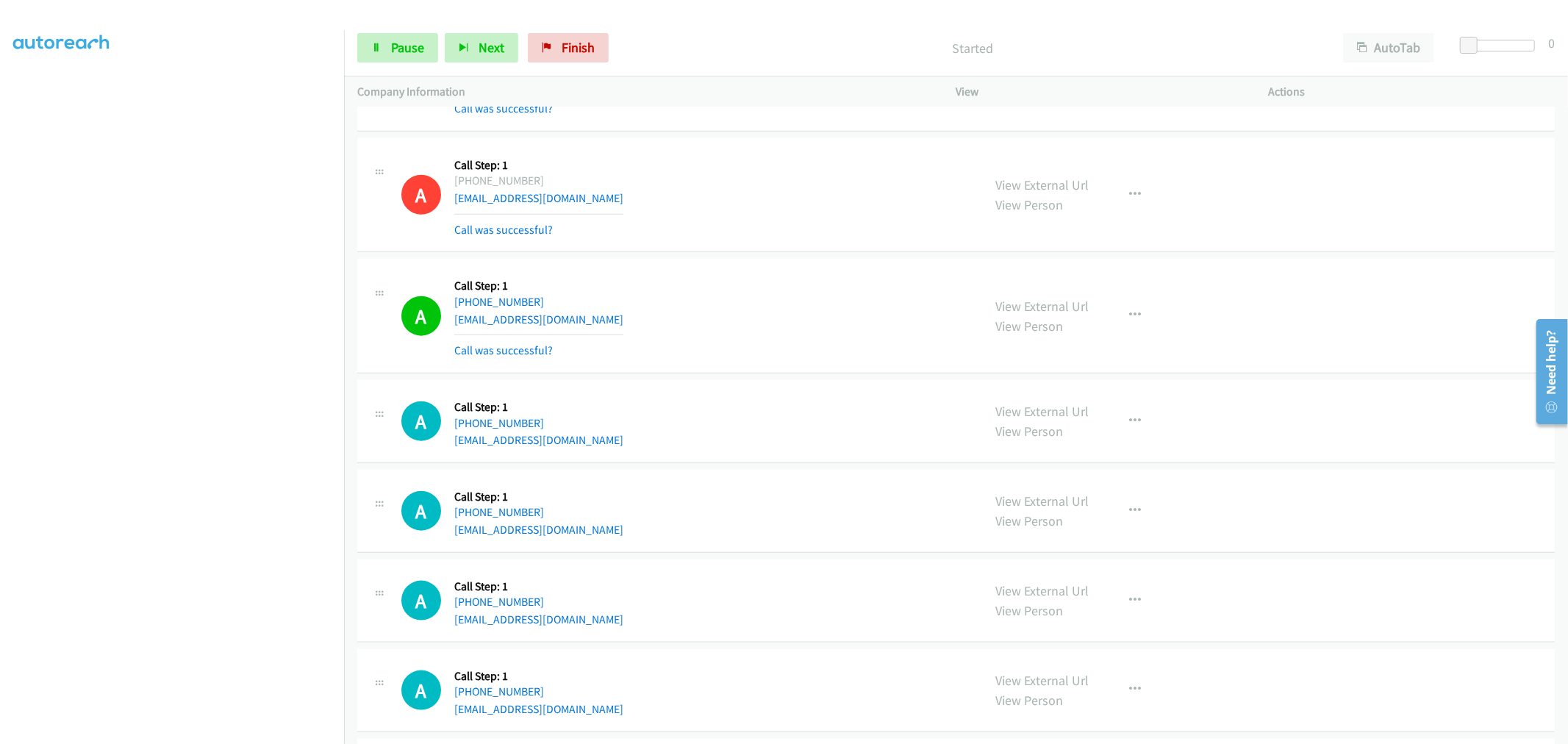
scroll to position [1307, 0]
click at [795, 346] on div "A Callback Scheduled Call Step: 1 America/New_York +1 617-699-7124 davidorfao@g…" at bounding box center [685, 312] width 568 height 87
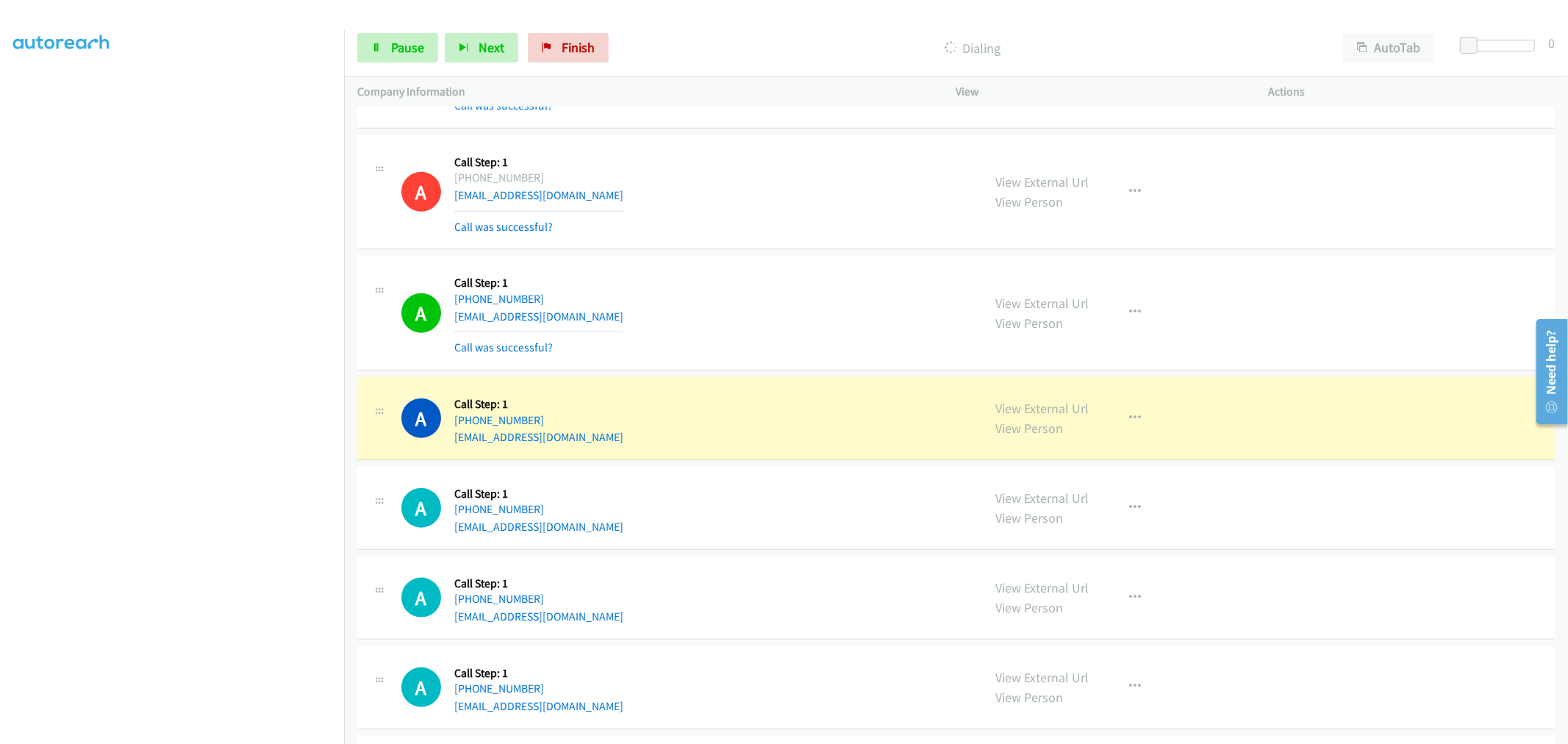
click at [748, 250] on td "A Callback Scheduled Call Step: 1 America/New_York +1 865-754-8349 nined9ss@gma…" at bounding box center [955, 192] width 1224 height 121
click at [753, 250] on td "A Callback Scheduled Call Step: 1 America/New_York +1 865-754-8349 nined9ss@gma…" at bounding box center [955, 192] width 1224 height 121
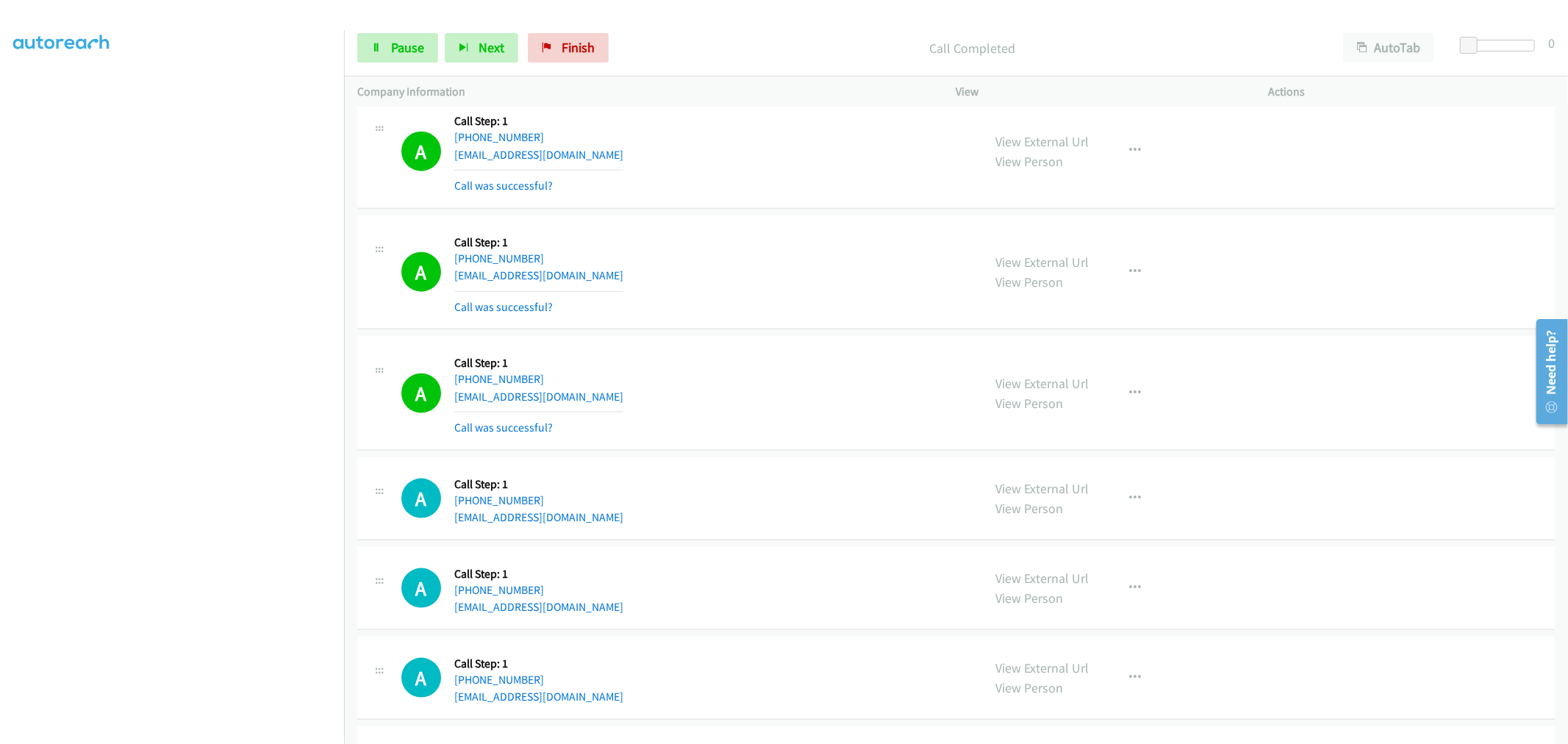
scroll to position [1470, 0]
click at [1135, 401] on button "button" at bounding box center [1135, 391] width 40 height 30
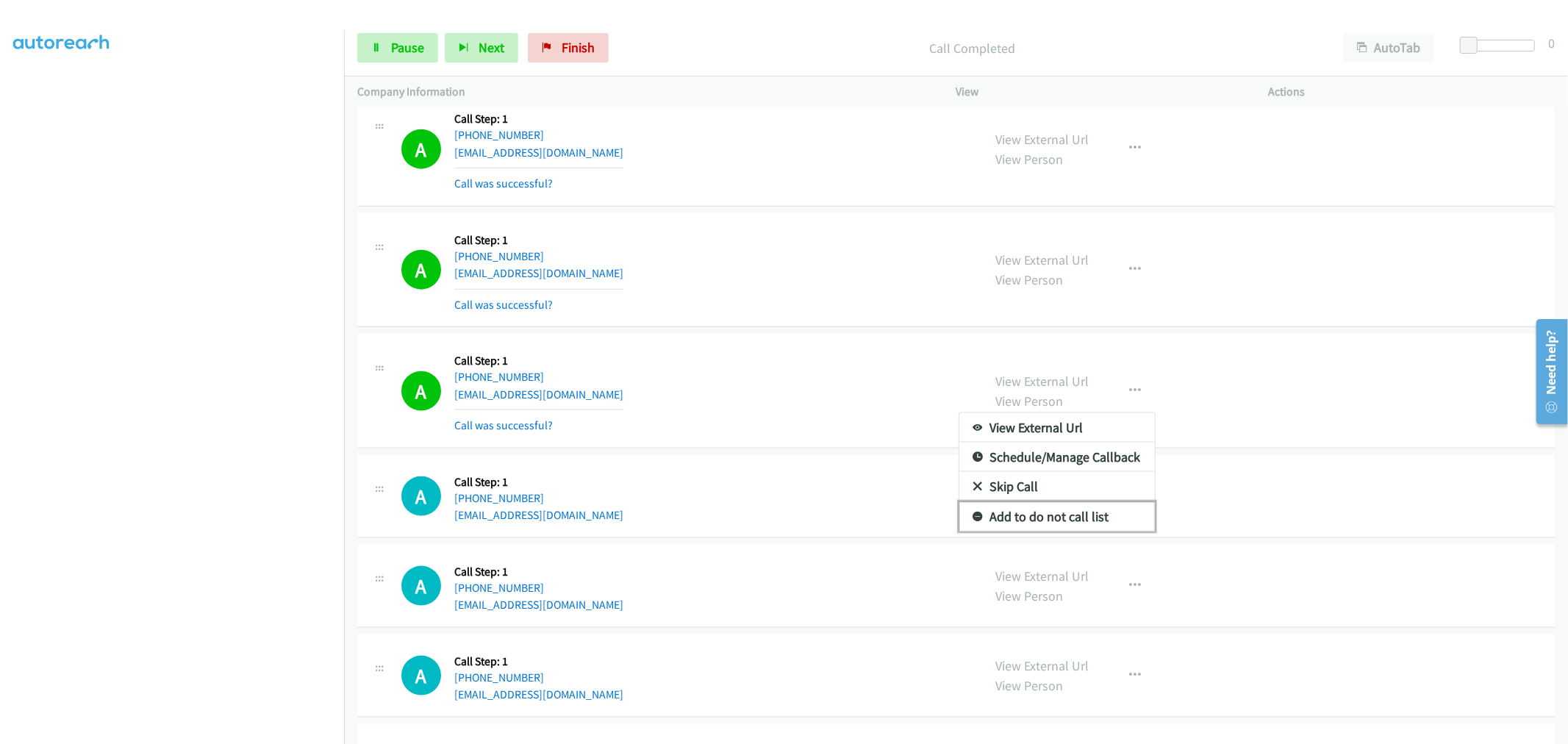
click at [1082, 522] on link "Add to do not call list" at bounding box center [1057, 517] width 195 height 30
click at [762, 350] on div "A Callback Scheduled Call Step: 1 America/New_York +1 865-466-5166 mcphersonjf@…" at bounding box center [685, 391] width 568 height 87
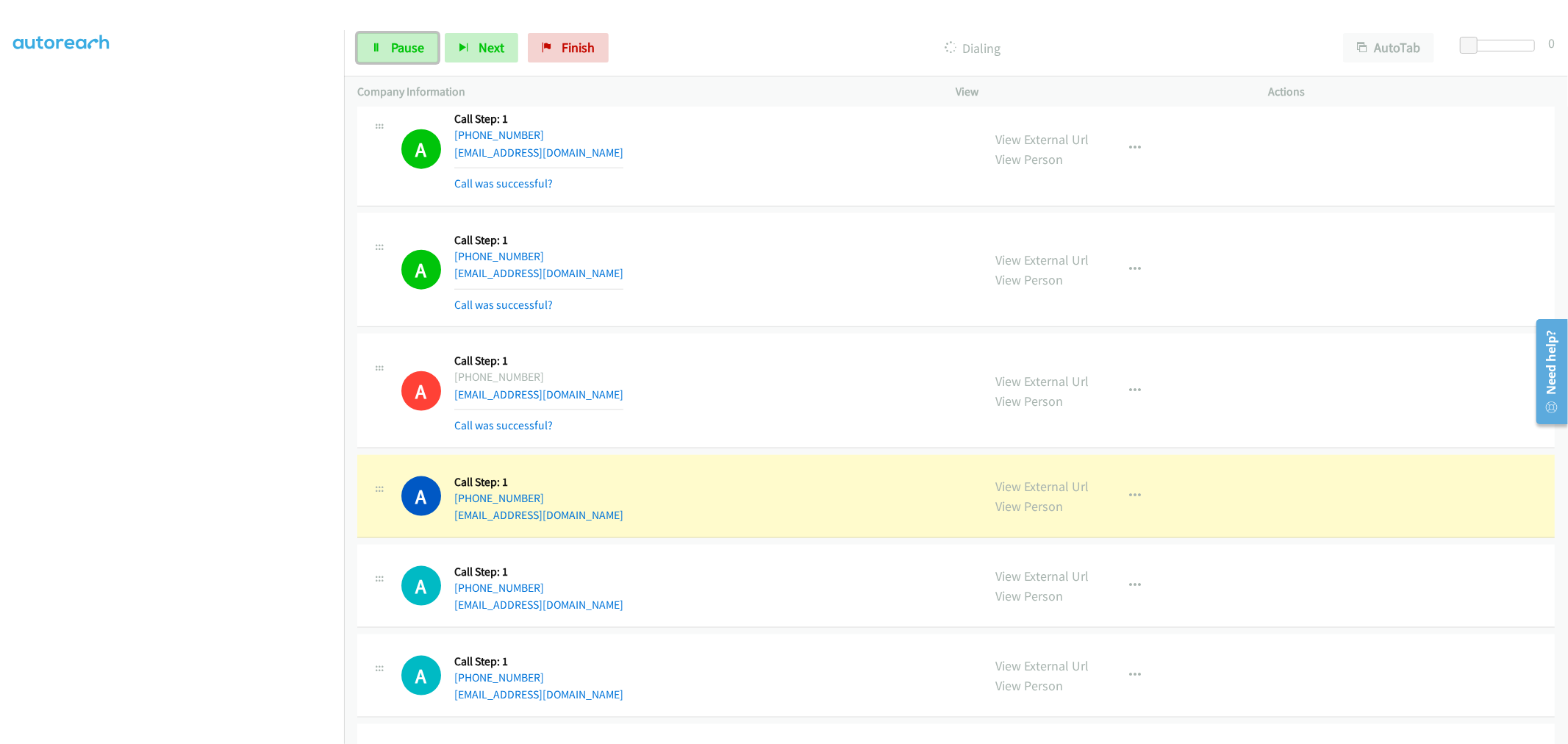
click at [405, 49] on span "Pause" at bounding box center [407, 47] width 33 height 17
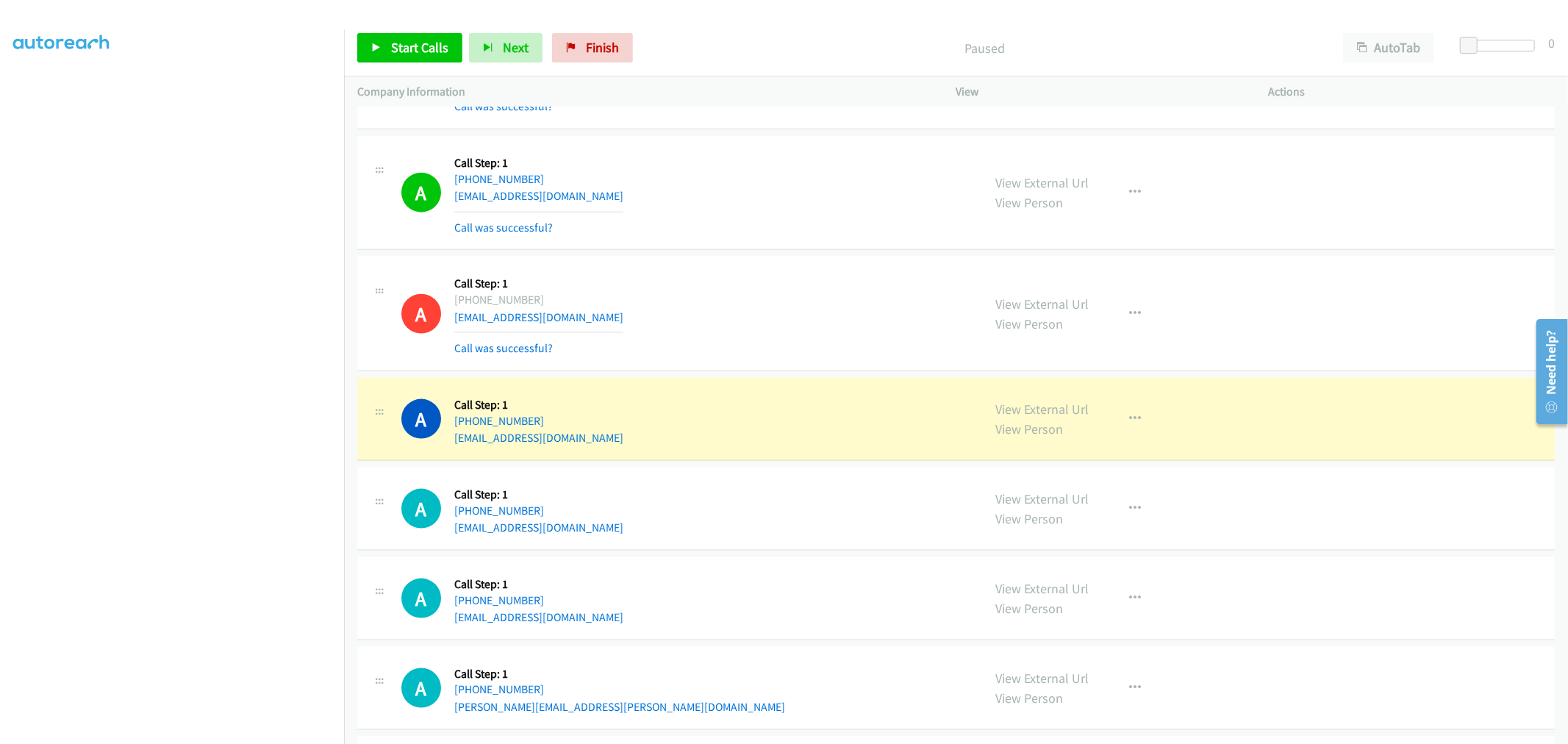
scroll to position [1634, 0]
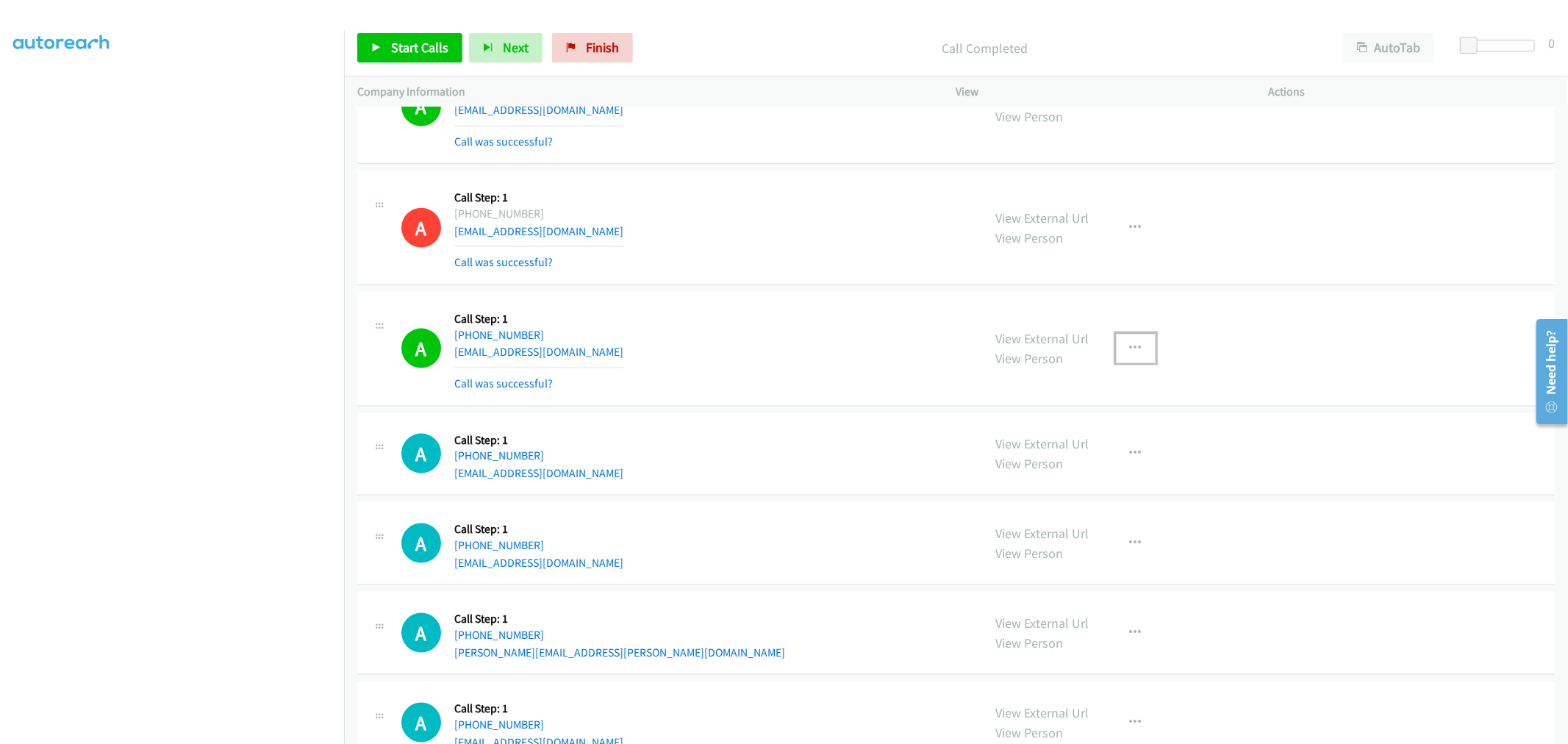
click at [1133, 344] on icon "button" at bounding box center [1135, 348] width 11 height 11
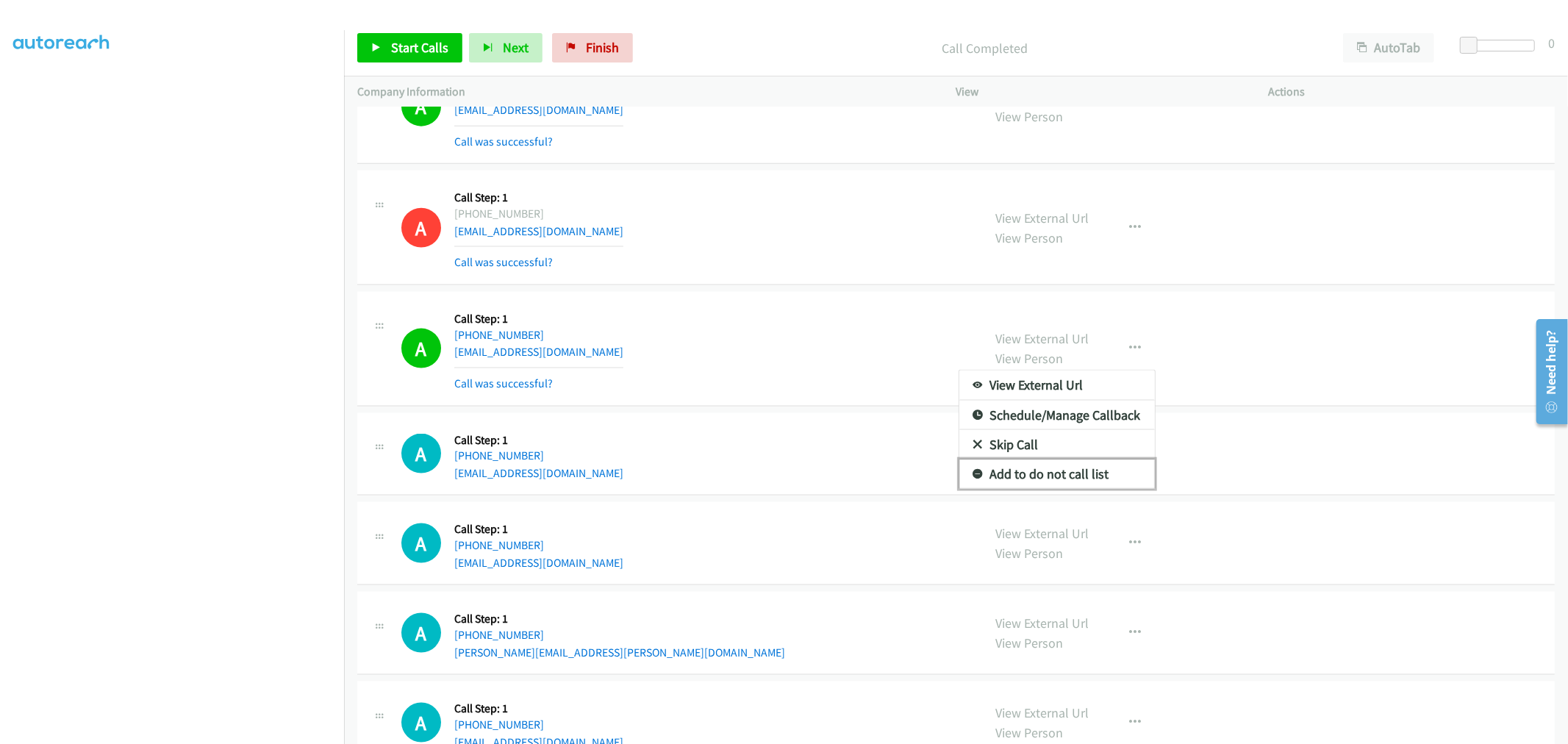
click at [1040, 480] on link "Add to do not call list" at bounding box center [1057, 474] width 195 height 30
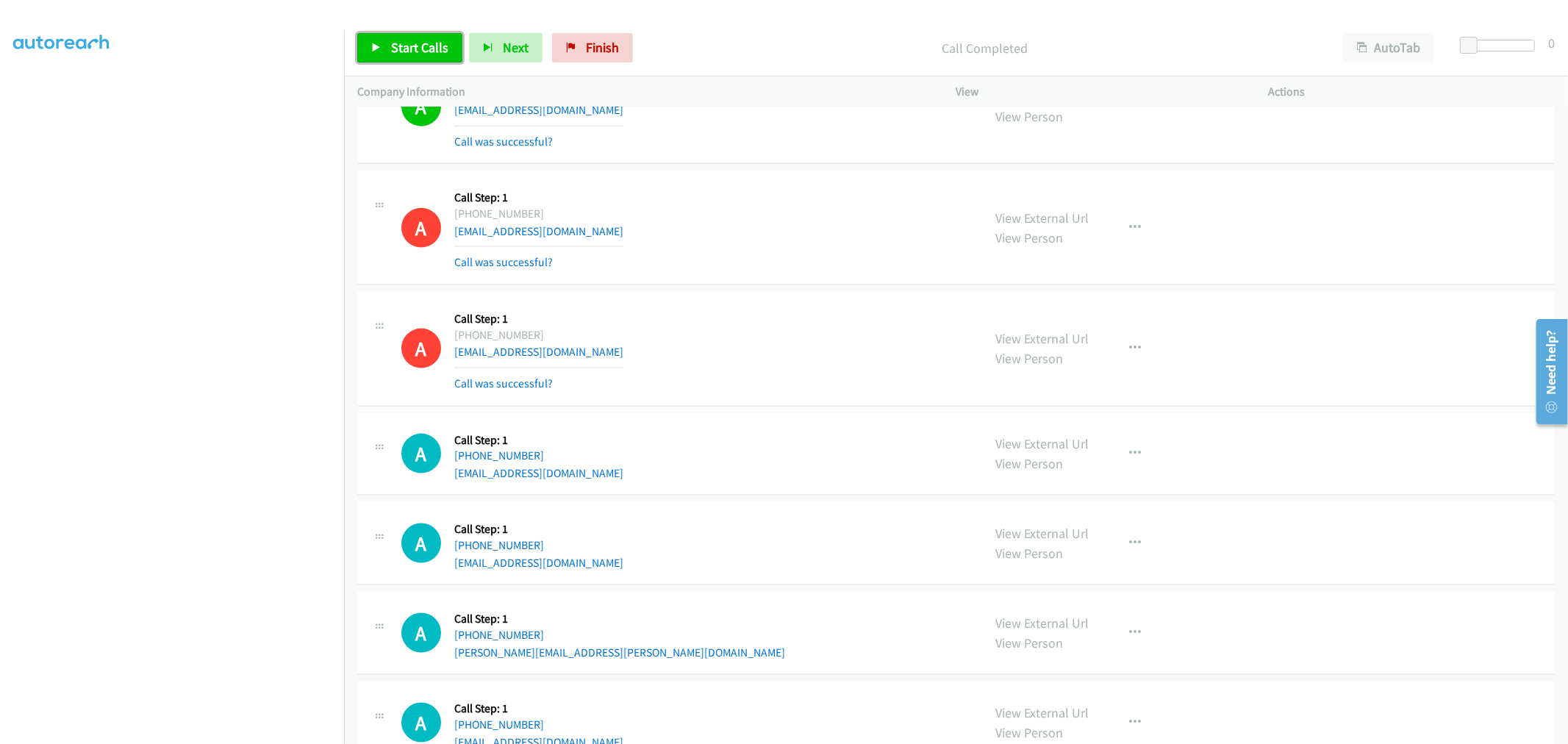
click at [427, 54] on span "Start Calls" at bounding box center [419, 47] width 58 height 17
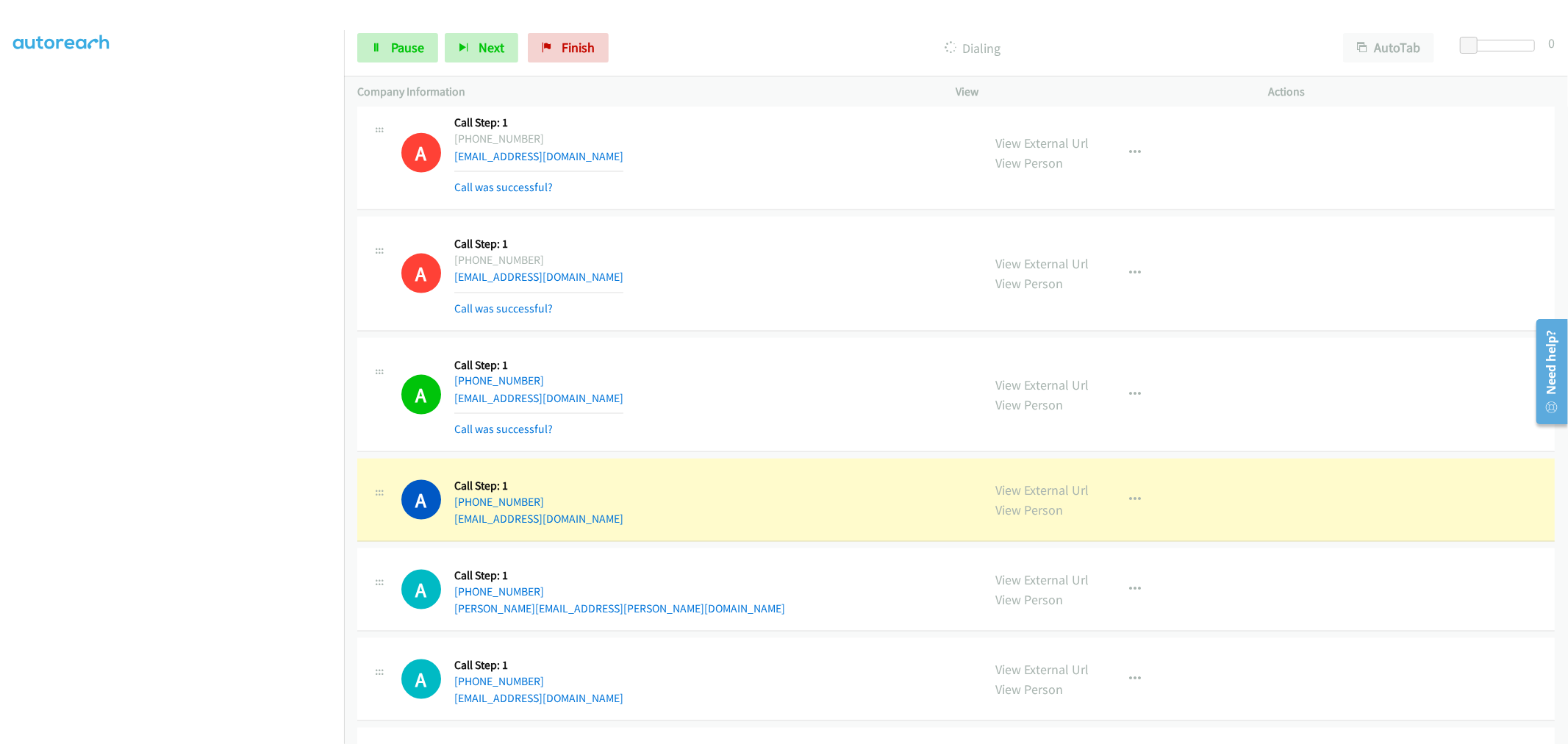
scroll to position [1797, 0]
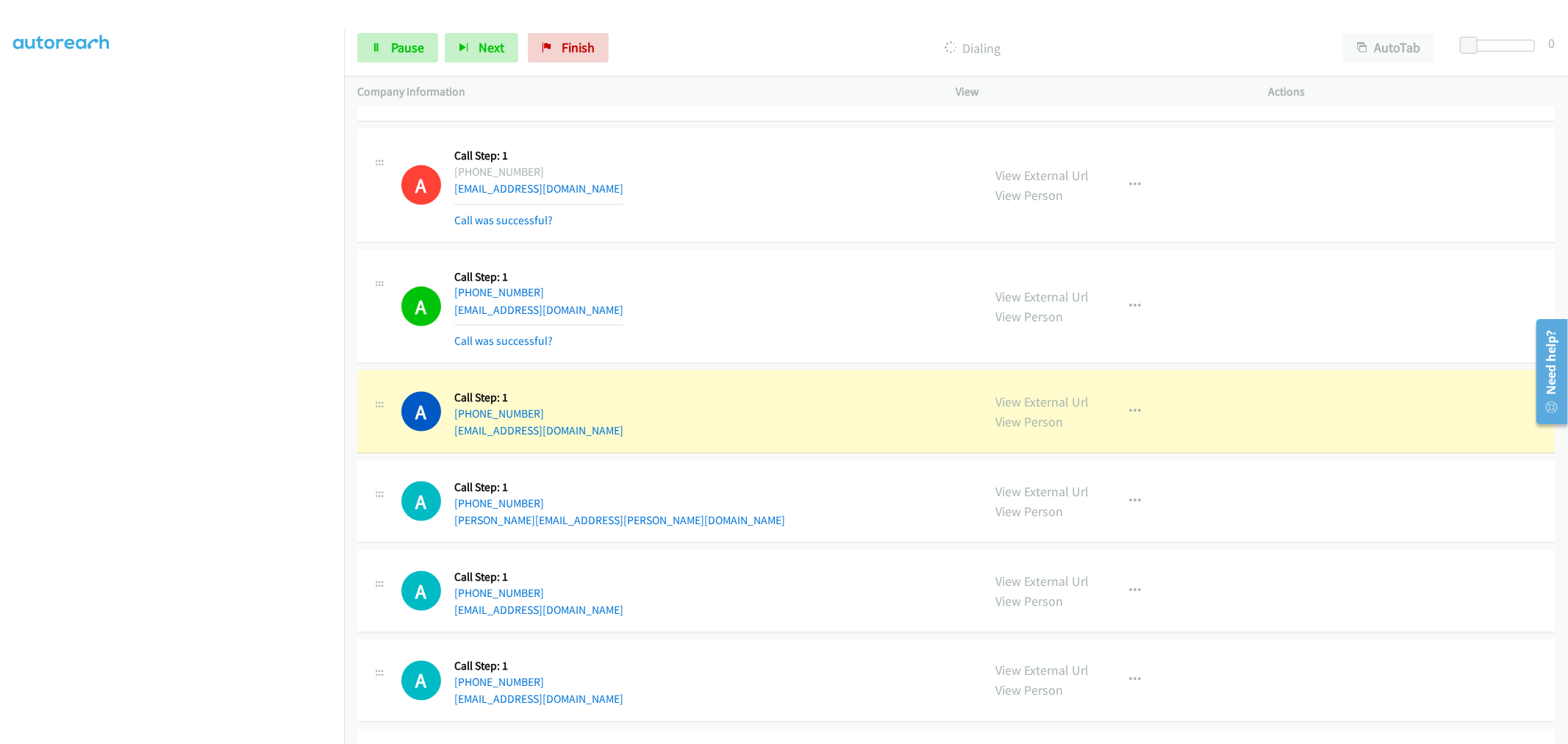
click at [767, 242] on div "A Callback Scheduled Call Step: 1 America/New_York +1 978-314-8130 dweinburg@ve…" at bounding box center [956, 185] width 1197 height 114
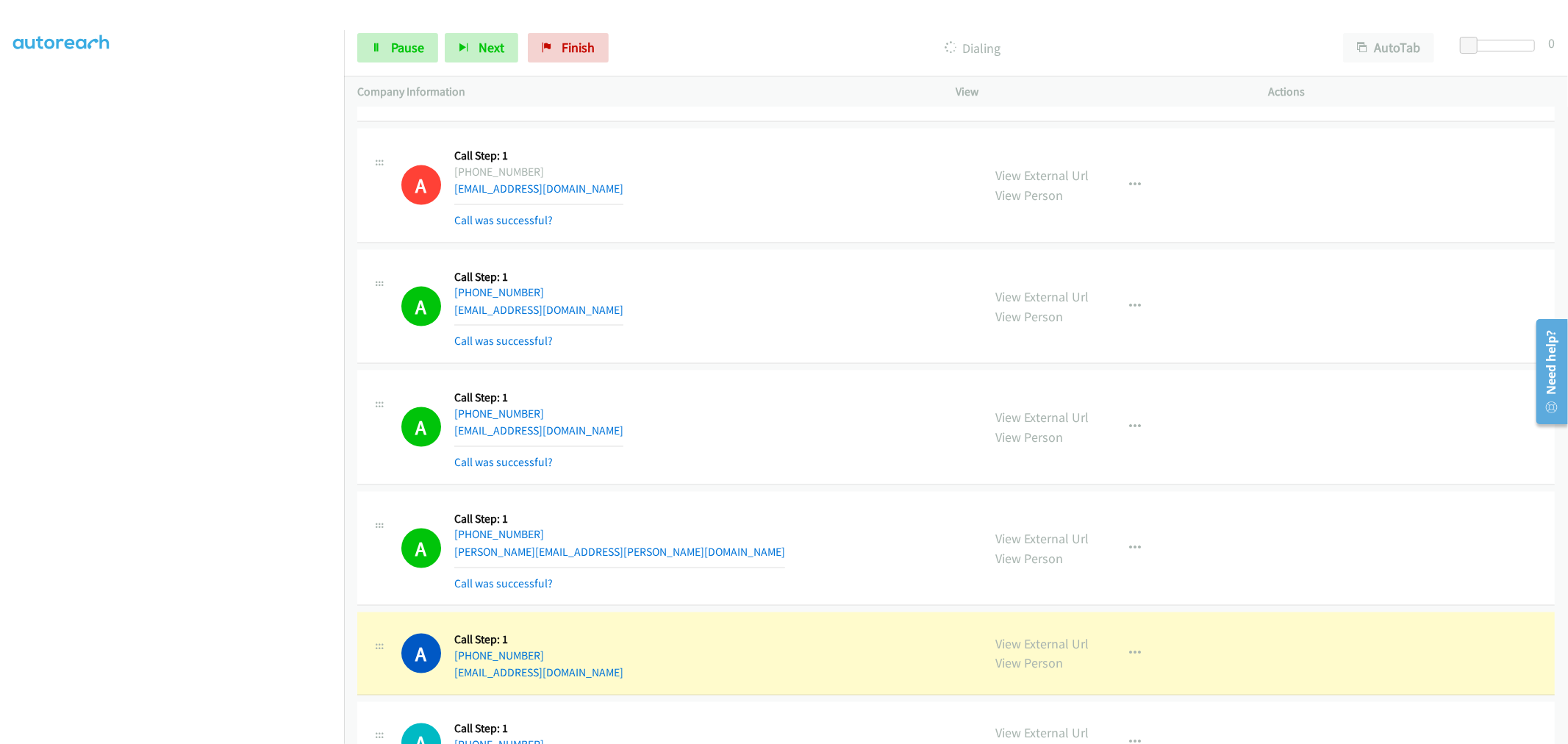
click at [188, 730] on section at bounding box center [172, 395] width 317 height 704
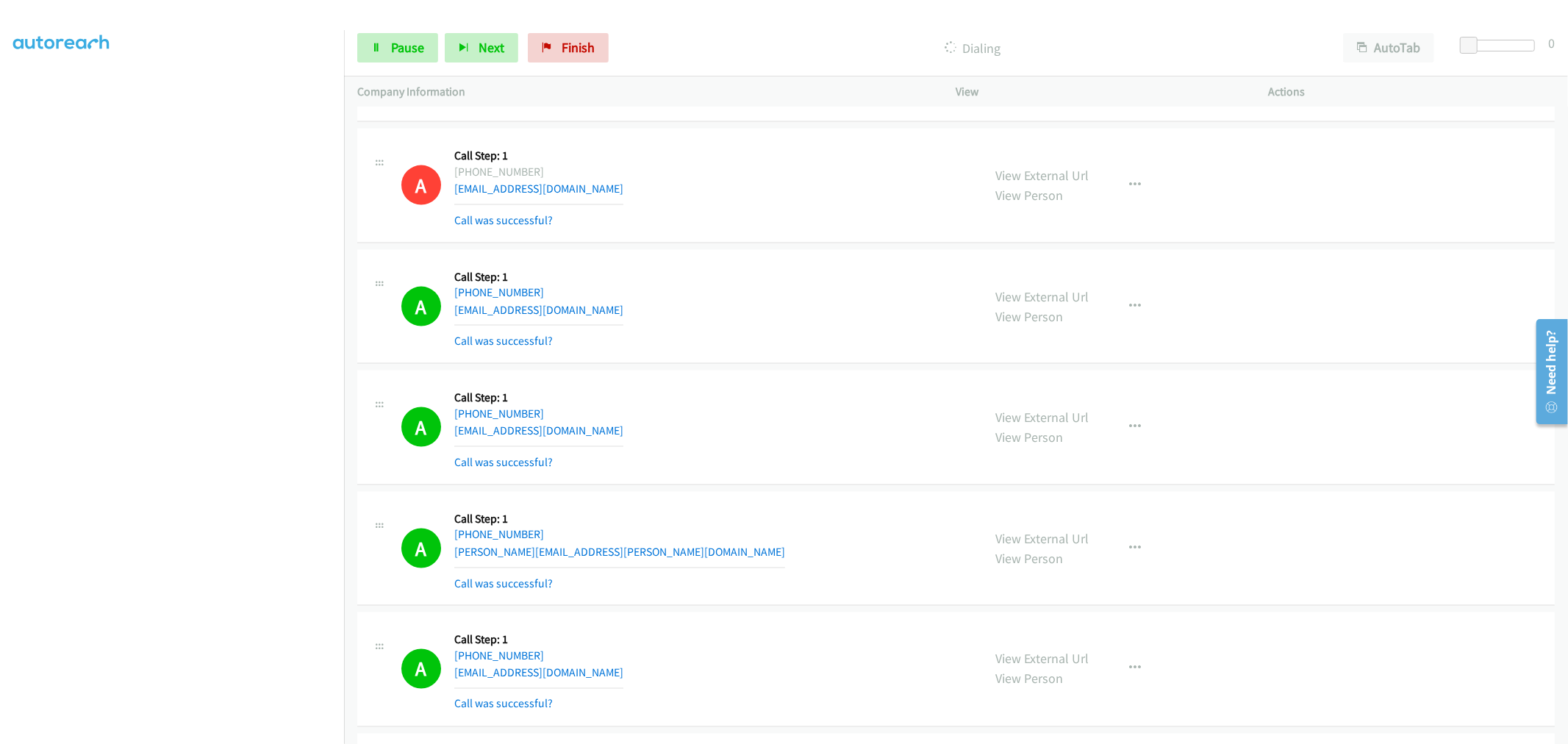
click at [720, 391] on div "A Callback Scheduled Call Step: 1 America/Denver +1 720-315-2442 fossilemail@ya…" at bounding box center [685, 427] width 568 height 87
click at [1126, 288] on div "View External Url View Person View External Url Email Schedule/Manage Callback …" at bounding box center [1145, 307] width 325 height 87
click at [1129, 303] on icon "button" at bounding box center [1135, 306] width 11 height 11
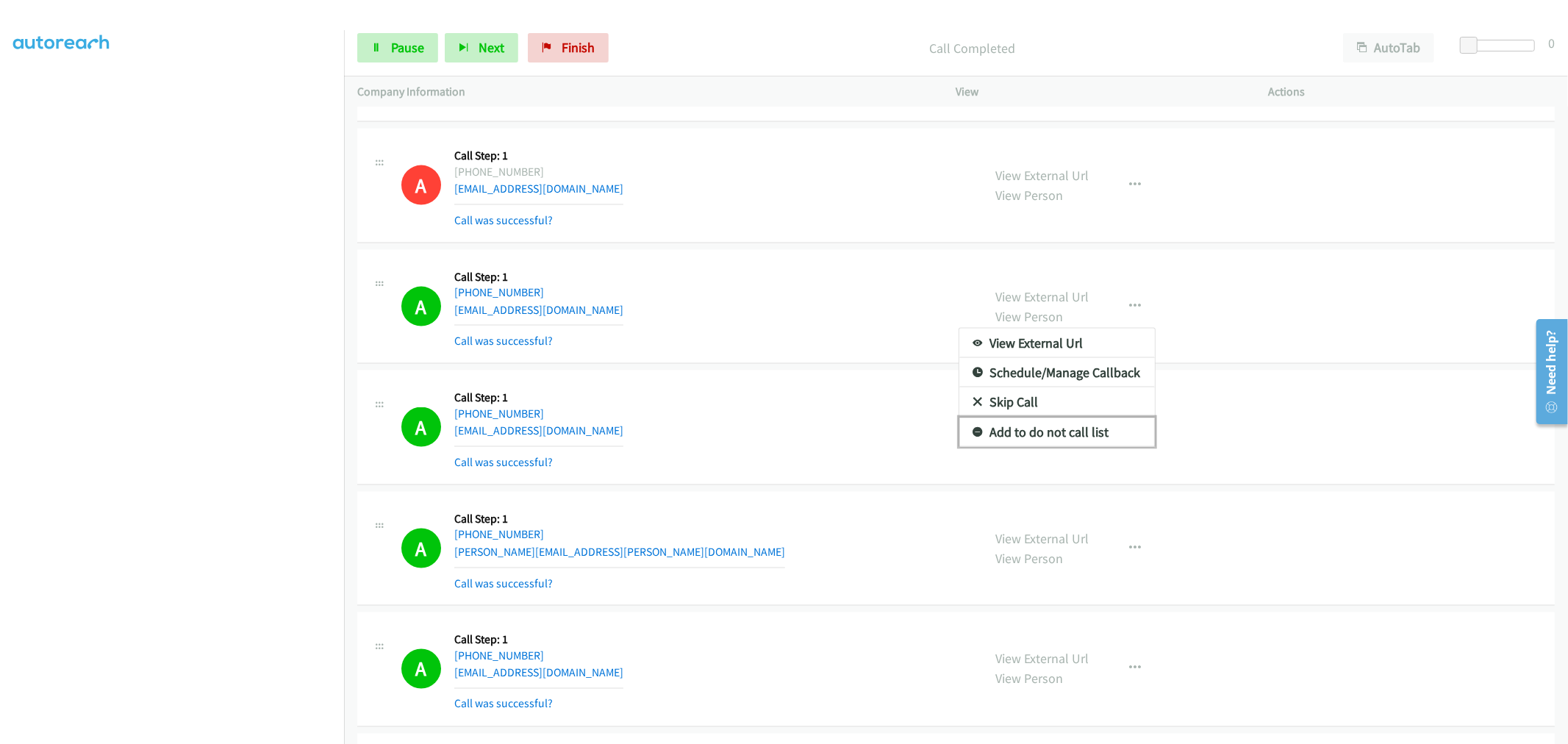
click at [1045, 425] on link "Add to do not call list" at bounding box center [1057, 433] width 195 height 30
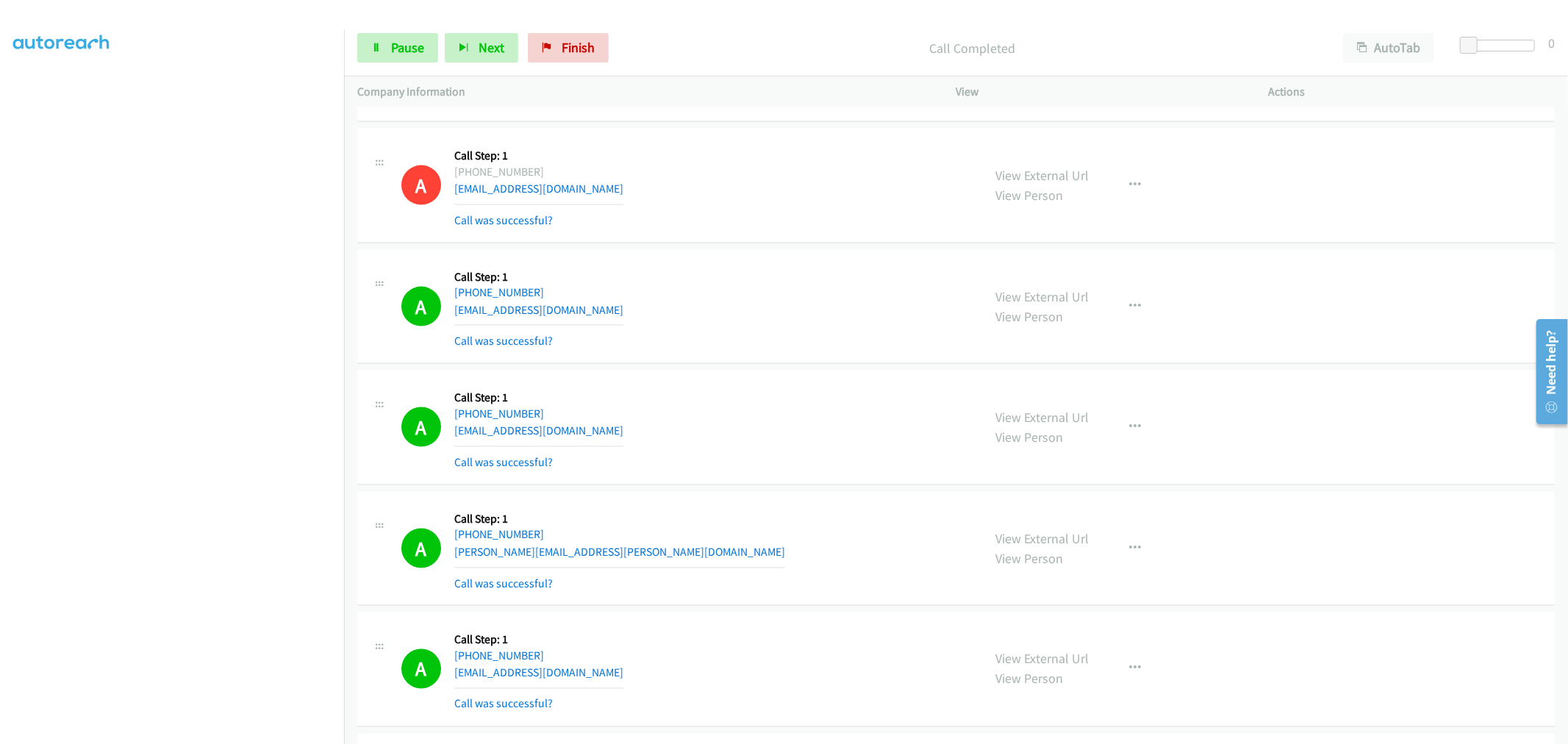
drag, startPoint x: 760, startPoint y: 311, endPoint x: 1064, endPoint y: 114, distance: 362.2
click at [761, 307] on div "A Callback Scheduled Call Step: 1 America/Denver +1 970-361-7588 jamiearias2343…" at bounding box center [685, 307] width 568 height 87
click at [685, 273] on div "A Callback Scheduled Call Step: 1 America/Denver +1 970-361-7588 jamiearias2343…" at bounding box center [685, 307] width 568 height 87
click at [400, 59] on link "Pause" at bounding box center [398, 48] width 81 height 30
click at [398, 58] on link "Start Calls" at bounding box center [410, 48] width 106 height 30
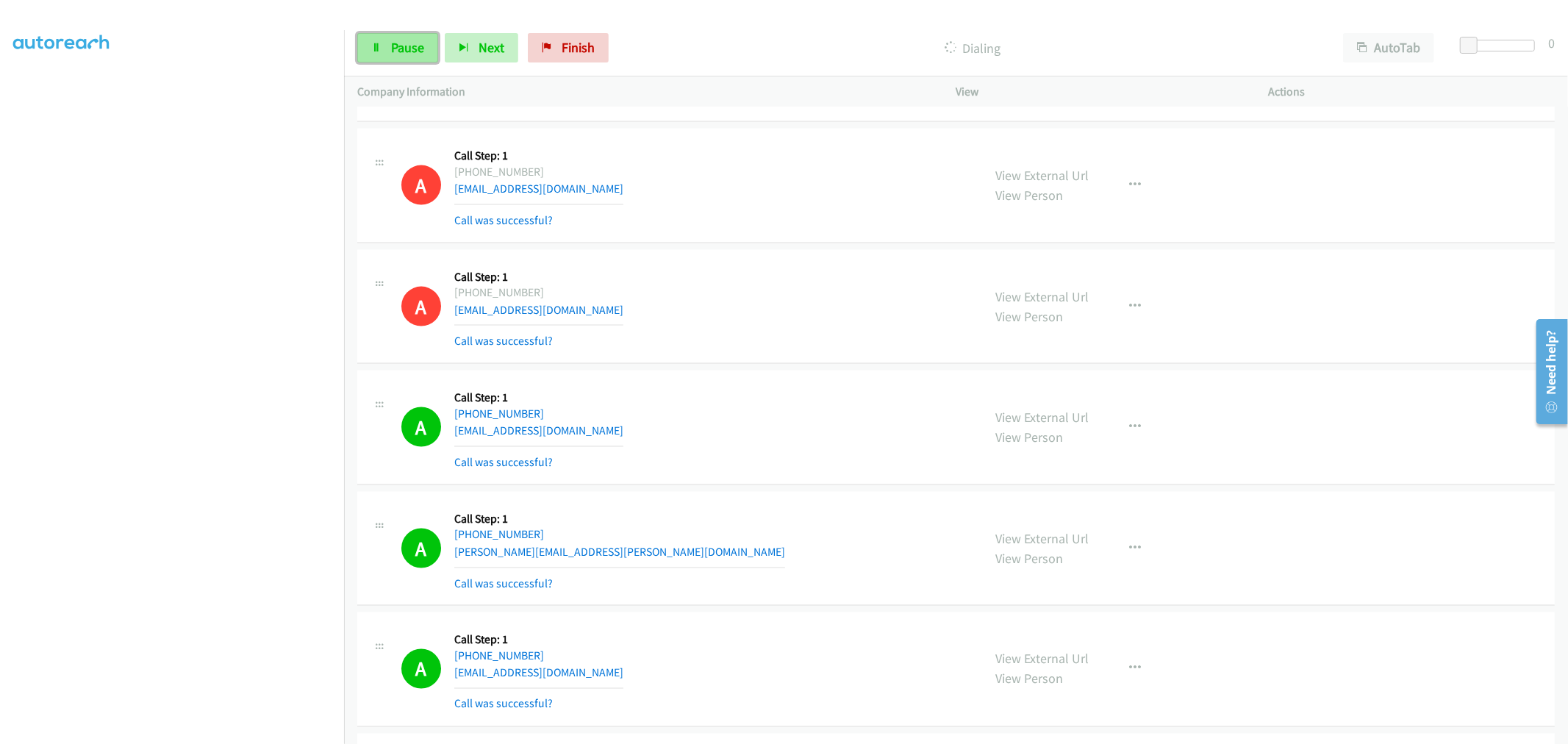
click at [369, 44] on link "Pause" at bounding box center [398, 48] width 81 height 30
click at [805, 253] on div "A Callback Scheduled Call Step: 1 America/Denver +1 970-361-7588 jamiearias2343…" at bounding box center [956, 307] width 1197 height 114
drag, startPoint x: 1029, startPoint y: 181, endPoint x: 1017, endPoint y: 177, distance: 12.6
